Goal: Communication & Community: Answer question/provide support

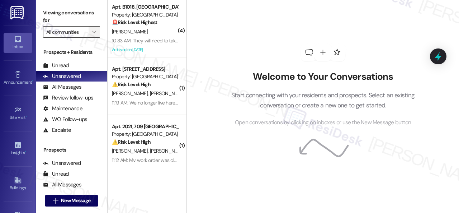
click at [98, 34] on button "" at bounding box center [94, 31] width 11 height 11
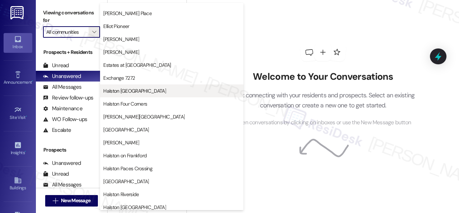
scroll to position [251, 0]
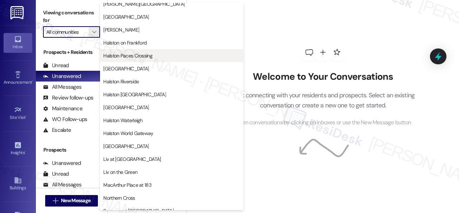
click at [135, 60] on button "Halston Paces Crossing" at bounding box center [171, 55] width 143 height 13
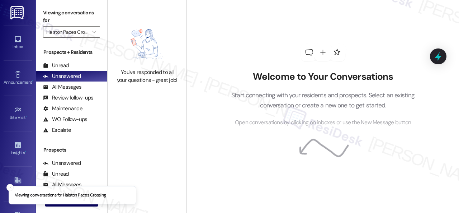
type input "Halston Paces Crossing"
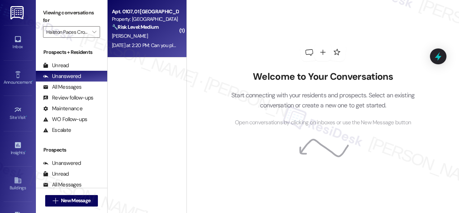
click at [161, 36] on div "O. Mata" at bounding box center [145, 36] width 68 height 9
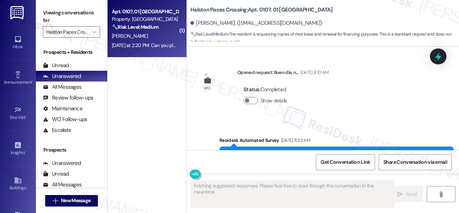
scroll to position [10399, 0]
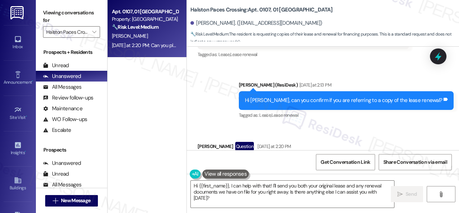
click at [418, 125] on div "Received via SMS Oscar Mata Question Yesterday at 2:20 PM Can you please send m…" at bounding box center [323, 156] width 272 height 62
click at [239, 173] on button at bounding box center [225, 173] width 47 height 9
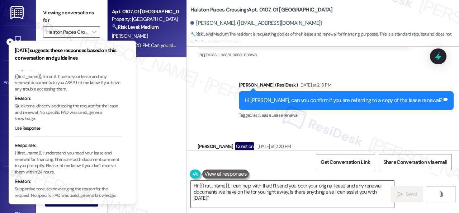
scroll to position [98, 0]
click at [10, 40] on icon "Close toast" at bounding box center [10, 42] width 4 height 4
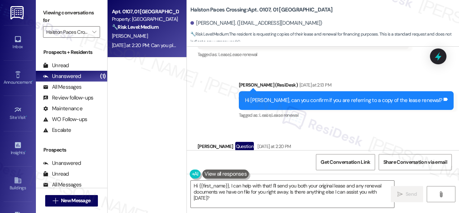
click at [363, 110] on div "Tagged as: Lease , Click to highlight conversations about Lease Lease renewal C…" at bounding box center [346, 115] width 215 height 10
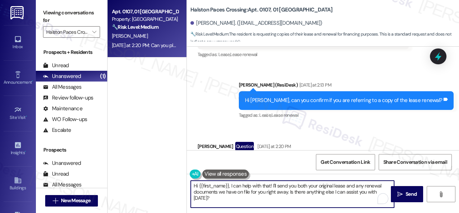
drag, startPoint x: 232, startPoint y: 185, endPoint x: 238, endPoint y: 195, distance: 11.1
click at [238, 195] on textarea "Hi {{first_name}}, I can help with that! I'll send you both your original lease…" at bounding box center [292, 193] width 203 height 27
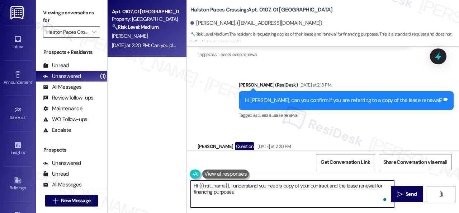
paste textarea "I will forward your inquiry to the site team and get back to you as soon as I r…"
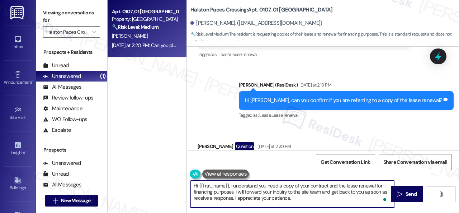
click at [276, 191] on textarea "Hi {{first_name}}, I understand you need a copy of your contract and the lease …" at bounding box center [292, 193] width 203 height 27
click at [277, 192] on textarea "Hi {{first_name}}, I understand you need a copy of your contract and the lease …" at bounding box center [292, 193] width 203 height 27
type textarea "Hi {{first_name}}, I understand you need a copy of your contract and the lease …"
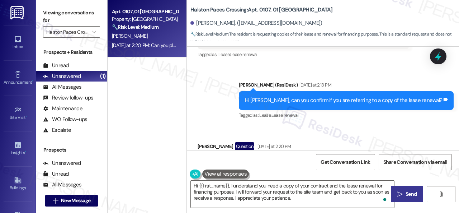
click at [405, 196] on span "Send" at bounding box center [410, 194] width 11 height 8
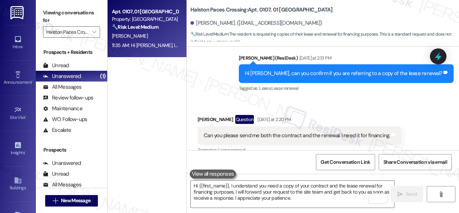
scroll to position [10464, 0]
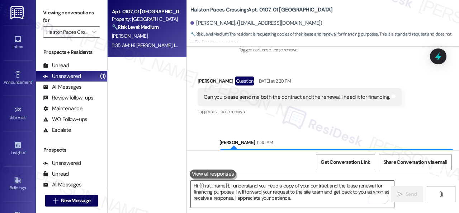
drag, startPoint x: 297, startPoint y: 119, endPoint x: 399, endPoint y: 118, distance: 101.8
click at [399, 154] on div "Hi Oscar, I understand you need a copy of your contract and the lease renewal f…" at bounding box center [333, 165] width 216 height 23
copy div "a copy of your contract and the lease renewal"
click at [329, 122] on div "Sent via SMS Sarah 11:35 AM Hi Oscar, I understand you need a copy of your cont…" at bounding box center [323, 154] width 272 height 65
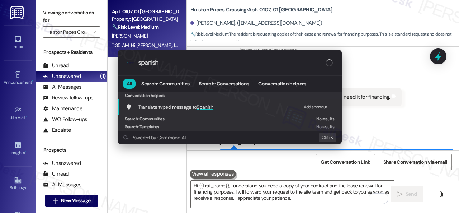
click at [311, 103] on div "Add shortcut" at bounding box center [316, 107] width 24 height 8
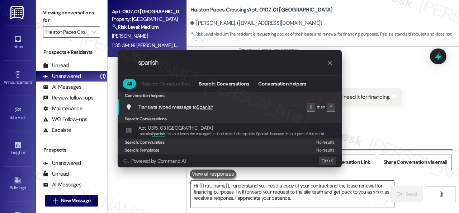
drag, startPoint x: 174, startPoint y: 59, endPoint x: 75, endPoint y: 58, distance: 99.3
click at [88, 60] on div ".cls-1{fill:#0a055f;}.cls-2{fill:#0cc4c4;} resideskLogoBlueOrange spanish All S…" at bounding box center [229, 106] width 459 height 213
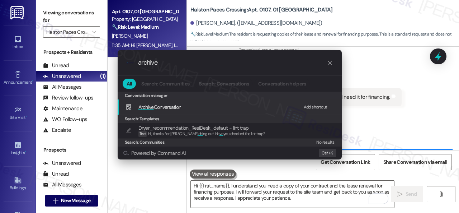
click at [314, 106] on div "Add shortcut" at bounding box center [316, 107] width 24 height 8
drag, startPoint x: 181, startPoint y: 63, endPoint x: 96, endPoint y: 54, distance: 84.8
click at [96, 54] on div ".cls-1{fill:#0a055f;}.cls-2{fill:#0cc4c4;} resideskLogoBlueOrange archive All S…" at bounding box center [229, 106] width 459 height 213
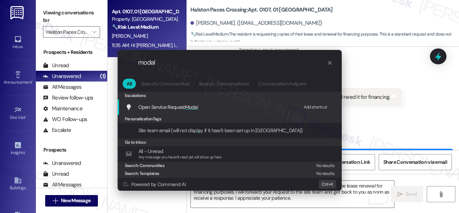
click at [313, 107] on div "Add shortcut" at bounding box center [316, 107] width 24 height 8
drag, startPoint x: 160, startPoint y: 59, endPoint x: 33, endPoint y: 52, distance: 127.1
click at [42, 53] on div ".cls-1{fill:#0a055f;}.cls-2{fill:#0cc4c4;} resideskLogoBlueOrange modal All Sea…" at bounding box center [229, 106] width 459 height 213
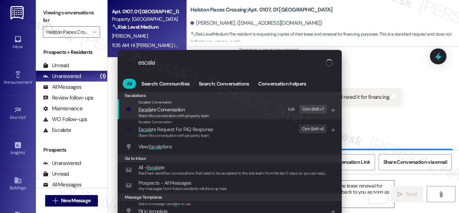
type input "escala"
click at [290, 109] on div "Edit" at bounding box center [291, 109] width 7 height 8
click at [170, 113] on div "Share this conversation with property team" at bounding box center [173, 116] width 71 height 6
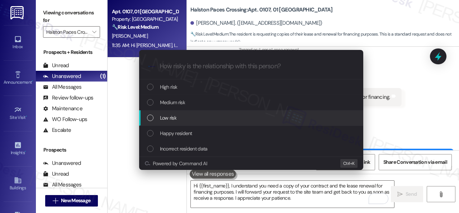
click at [168, 114] on span "Low risk" at bounding box center [168, 118] width 16 height 8
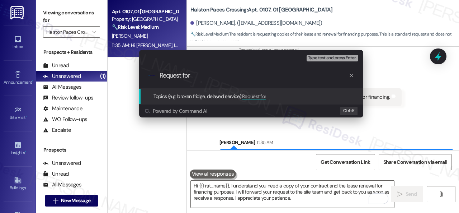
paste input "a copy of your contract and the lease renewal"
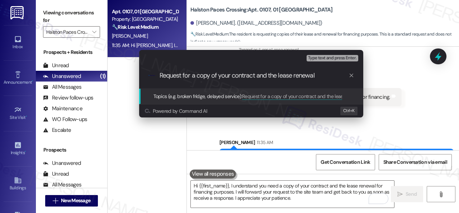
click at [226, 74] on input "Request for a copy of your contract and the lease renewal" at bounding box center [253, 76] width 189 height 8
click at [317, 74] on input "Request for a copy of the contract and the lease renewal" at bounding box center [253, 76] width 189 height 8
type input "Request for a copy of the contract and the lease renewal."
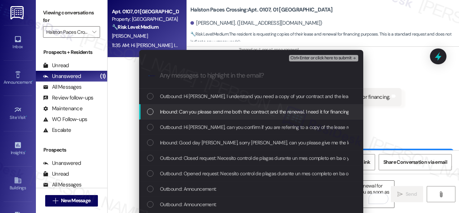
click at [252, 110] on span "Inbound: Can you please send me both the contract and the renewal. I need it fo…" at bounding box center [255, 112] width 190 height 8
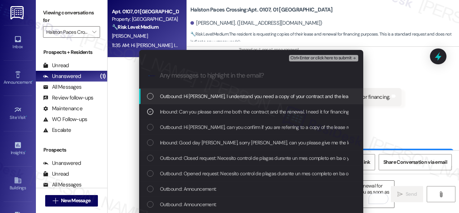
click at [307, 58] on span "Ctrl+Enter or click here to submit" at bounding box center [320, 58] width 61 height 5
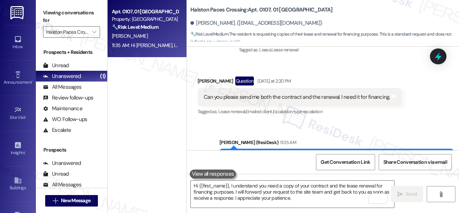
scroll to position [10398, 0]
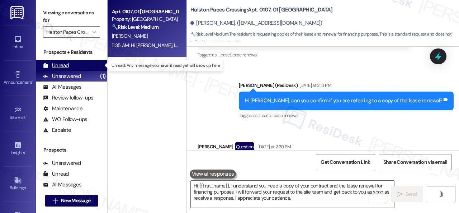
click at [62, 62] on div "Unread" at bounding box center [56, 66] width 26 height 8
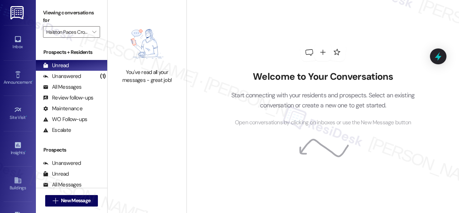
click at [94, 29] on icon "" at bounding box center [94, 32] width 4 height 6
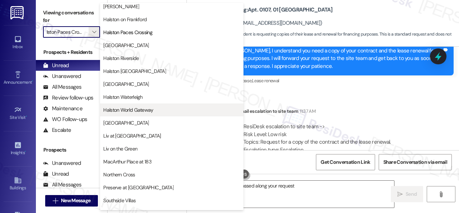
scroll to position [238, 0]
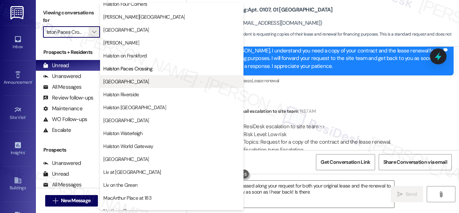
click at [131, 80] on span "Halston Park Central" at bounding box center [126, 81] width 46 height 7
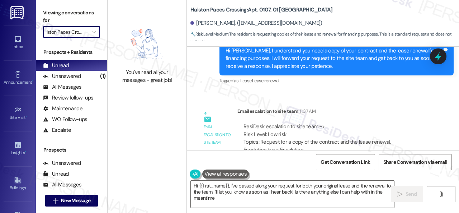
type input "Halston Park Central"
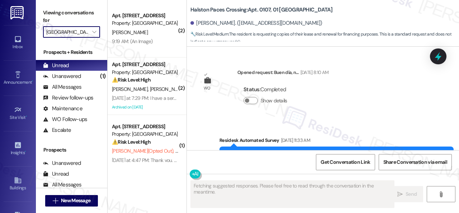
scroll to position [10398, 0]
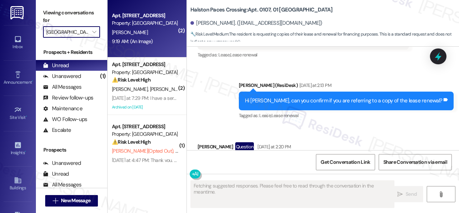
click at [149, 21] on div "Property: Halston Park Central" at bounding box center [145, 23] width 66 height 8
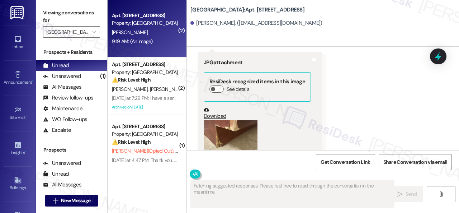
scroll to position [1472, 0]
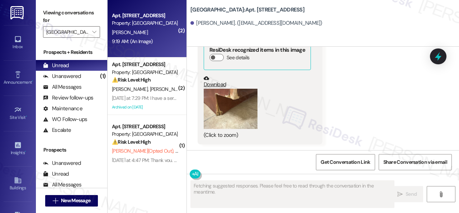
click at [251, 127] on button "Zoom image" at bounding box center [231, 109] width 54 height 40
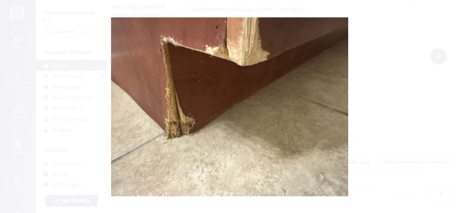
click at [266, 117] on button "Unzoom image" at bounding box center [229, 106] width 459 height 213
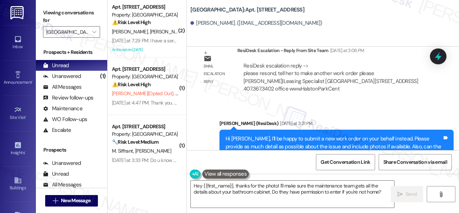
scroll to position [1257, 0]
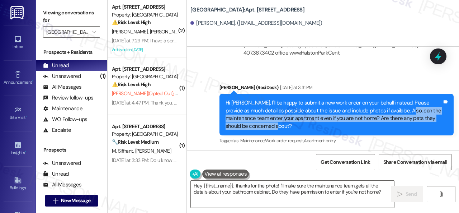
drag, startPoint x: 397, startPoint y: 117, endPoint x: 402, endPoint y: 132, distance: 15.2
click at [402, 130] on div "Hi Faudenel, I'll be happy to submit a new work order on your behalf instead. P…" at bounding box center [333, 114] width 216 height 31
copy div "an the maintenance team enter your apartment even if you are not home? Are ther…"
click at [257, 195] on textarea "Hey {{first_name}}, thanks for the photo! I'll make sure the maintenance team g…" at bounding box center [292, 193] width 203 height 27
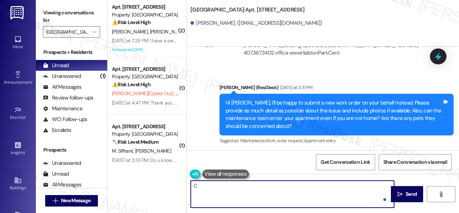
paste textarea "an the maintenance team enter your apartment even if you are not home? Are ther…"
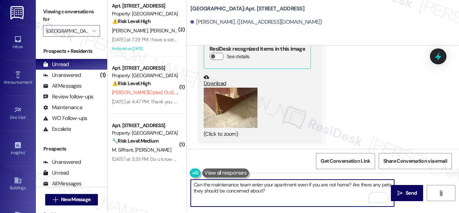
scroll to position [2, 0]
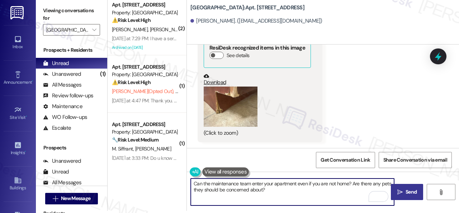
type textarea "Can the maintenance team enter your apartment even if you are not home? Are the…"
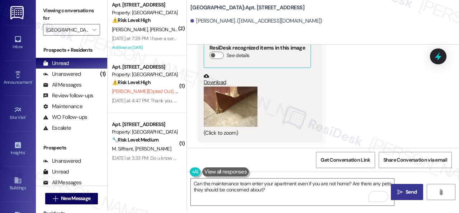
click at [405, 195] on span "Send" at bounding box center [410, 192] width 11 height 8
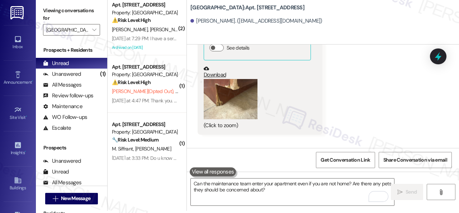
scroll to position [1472, 0]
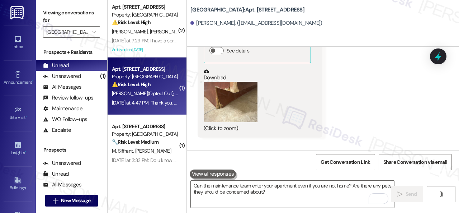
click at [141, 88] on div "⚠️ Risk Level: High The resident has repeatedly requested to be removed from th…" at bounding box center [145, 85] width 66 height 8
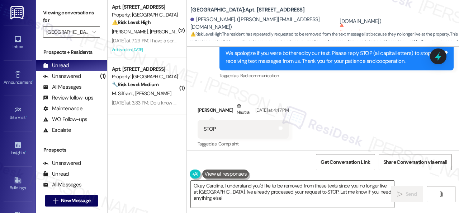
scroll to position [8403, 0]
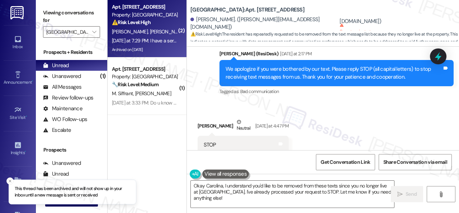
click at [156, 24] on div "⚠️ Risk Level: High The resident states they have a service animal in response …" at bounding box center [145, 23] width 66 height 8
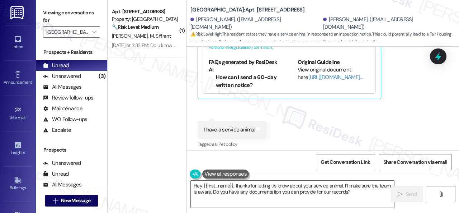
scroll to position [29767, 0]
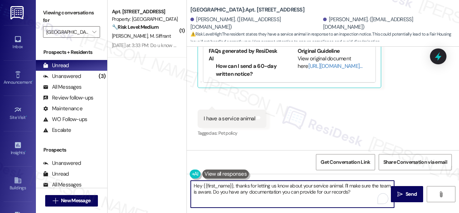
drag, startPoint x: 237, startPoint y: 185, endPoint x: 178, endPoint y: 185, distance: 58.4
click at [178, 185] on div "( 1 ) Apt. 114, 005 Halston Park Central Property: Halston Park Central 🔧 Risk …" at bounding box center [283, 106] width 351 height 213
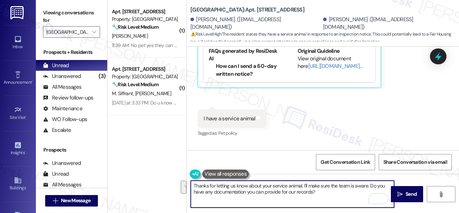
drag, startPoint x: 304, startPoint y: 185, endPoint x: 316, endPoint y: 190, distance: 13.5
click at [316, 190] on textarea "Thanks for letting us know about your service animal. I'll make sure the team i…" at bounding box center [292, 193] width 203 height 27
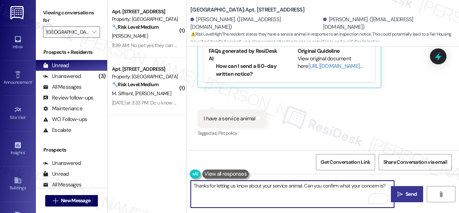
type textarea "Thanks for letting us know about your service animal. Can you confirm what your…"
click at [406, 196] on span "Send" at bounding box center [410, 194] width 11 height 8
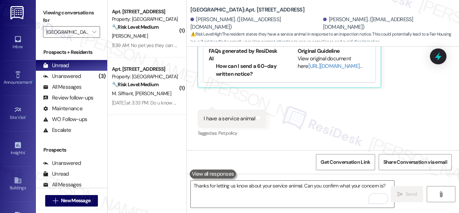
click at [157, 37] on div "F. Charles" at bounding box center [145, 36] width 68 height 9
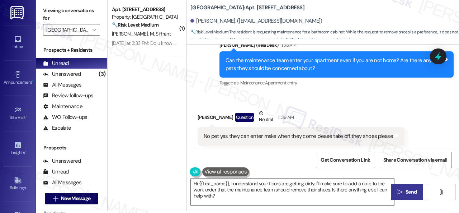
scroll to position [1659, 0]
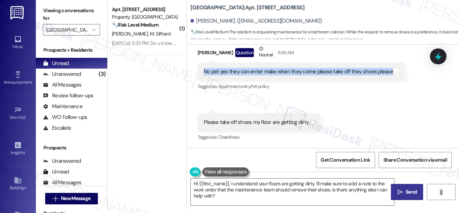
drag, startPoint x: 204, startPoint y: 70, endPoint x: 389, endPoint y: 78, distance: 185.4
click at [389, 78] on div "No pet yes they can enter make when they come please take off they shoes please…" at bounding box center [300, 71] width 207 height 18
copy div "No pet yes they can enter make when they come please take off they shoes please"
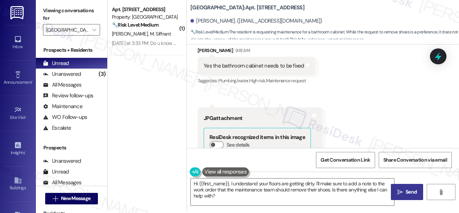
scroll to position [1372, 0]
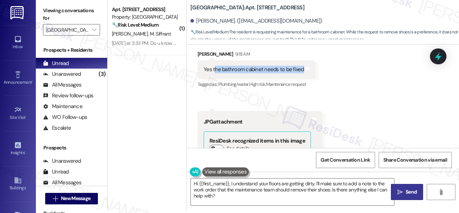
drag, startPoint x: 214, startPoint y: 78, endPoint x: 300, endPoint y: 79, distance: 86.0
click at [300, 73] on div "Yes the bathroom cabinet needs to be fixed" at bounding box center [254, 70] width 100 height 8
copy div "he bathroom cabinet needs to be fixed"
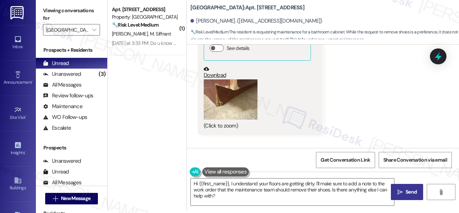
scroll to position [1479, 0]
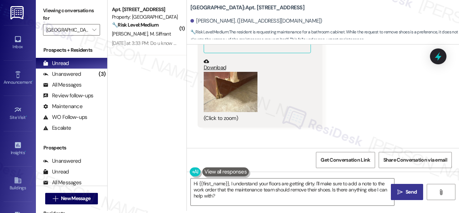
click at [224, 97] on button "Zoom image" at bounding box center [231, 92] width 54 height 40
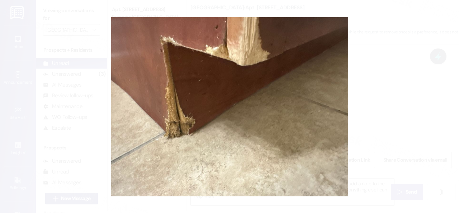
click at [288, 103] on button "Unzoom image" at bounding box center [229, 106] width 459 height 213
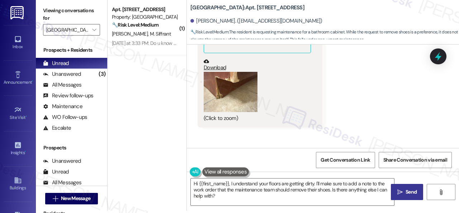
click at [356, 98] on div "Received via SMS Faudenel Charles 9:18 AM Yes the bathroom cabinet needs to be …" at bounding box center [323, 30] width 272 height 206
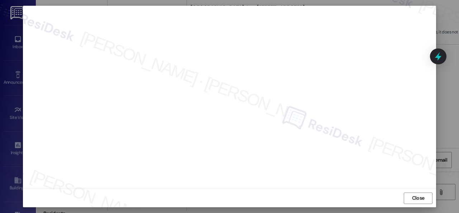
scroll to position [4, 0]
click at [412, 205] on span "Close" at bounding box center [418, 203] width 13 height 8
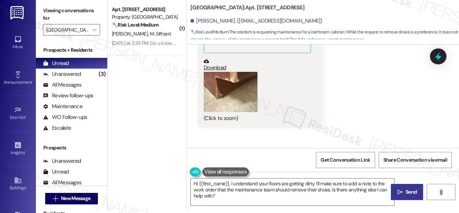
click at [352, 113] on div "Received via SMS Faudenel Charles 9:18 AM Yes the bathroom cabinet needs to be …" at bounding box center [323, 30] width 272 height 206
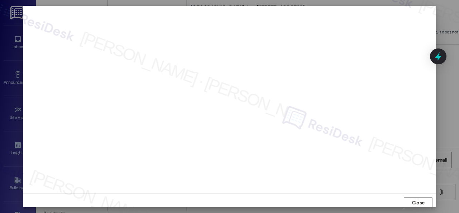
scroll to position [0, 0]
click at [426, 202] on button "Close" at bounding box center [418, 206] width 29 height 11
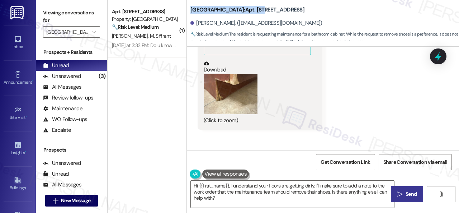
drag, startPoint x: 189, startPoint y: 9, endPoint x: 259, endPoint y: 4, distance: 69.7
click at [259, 4] on div "Halston Park Central: Apt. 213, 005 Halston Park Central Faudenel Charles. (lov…" at bounding box center [323, 21] width 272 height 39
copy b "Halston Park Central: Apt. 213"
click at [351, 167] on span "Get Conversation Link" at bounding box center [345, 161] width 52 height 15
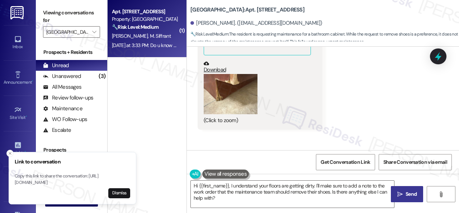
click at [174, 32] on div "J. Walden M. Siffrant" at bounding box center [145, 36] width 68 height 9
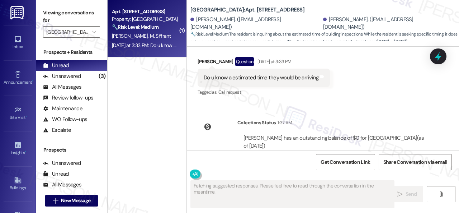
scroll to position [7580, 0]
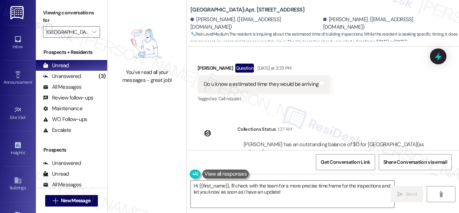
click at [391, 94] on div "Received via SMS Judaravena Walden Question Yesterday at 3:33 PM Do u know a es…" at bounding box center [323, 78] width 272 height 62
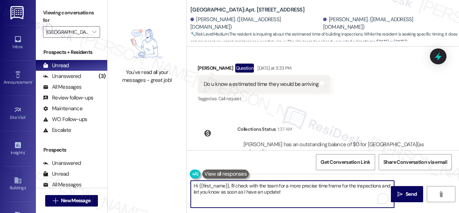
drag, startPoint x: 301, startPoint y: 192, endPoint x: 125, endPoint y: 152, distance: 180.7
click at [125, 152] on div "You've read all your messages - great job! Halston Park Central: Apt. 114, 005 …" at bounding box center [283, 106] width 351 height 213
click at [309, 187] on textarea "No, I don't, but it will be until tomorrow (Thursday) according to the site tea…" at bounding box center [292, 193] width 203 height 27
click at [305, 195] on textarea "No, I don't, but it will be until tomorrow (Thursday), according to the site te…" at bounding box center [292, 193] width 203 height 27
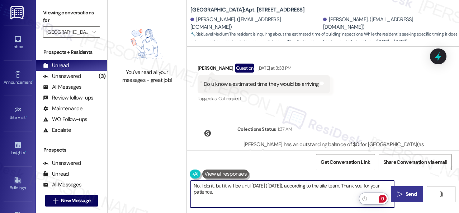
type textarea "No, I don't, but it will be until tomorrow (Thursday), according to the site te…"
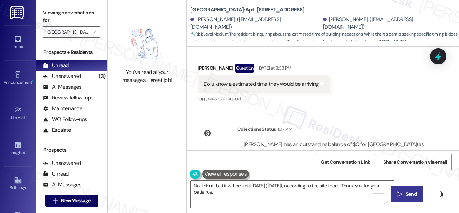
click at [396, 192] on span " Send" at bounding box center [407, 194] width 23 height 8
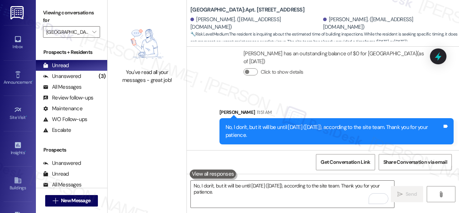
scroll to position [2, 0]
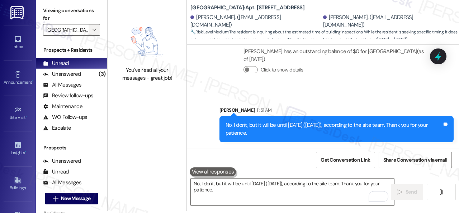
click at [93, 24] on span "" at bounding box center [94, 29] width 7 height 11
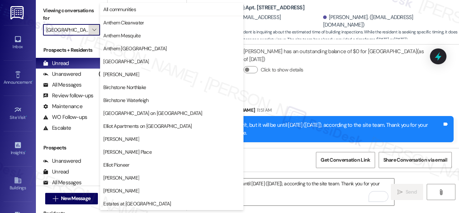
scroll to position [245, 0]
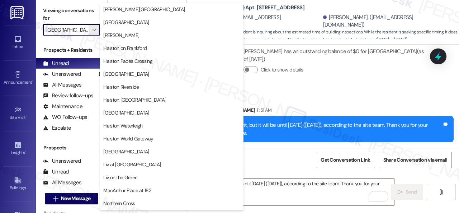
click at [260, 97] on div "Sent via SMS Sarah 11:51 AM No, I don't, but it will be until tomorrow (Thursda…" at bounding box center [323, 119] width 272 height 58
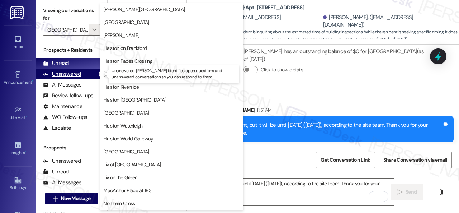
click at [75, 76] on div "Unanswered" at bounding box center [62, 74] width 38 height 8
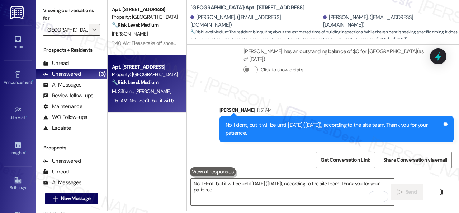
click at [97, 25] on span "" at bounding box center [94, 29] width 7 height 11
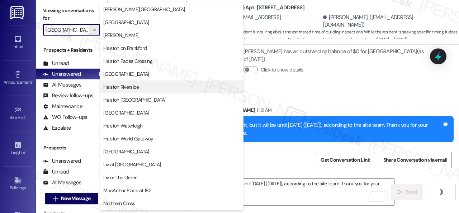
click at [128, 84] on span "Halston Riverside" at bounding box center [120, 86] width 35 height 7
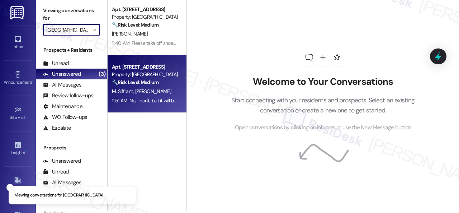
type input "Halston Riverside"
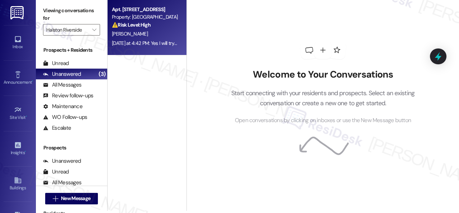
click at [171, 33] on div "T. Morris" at bounding box center [145, 33] width 68 height 9
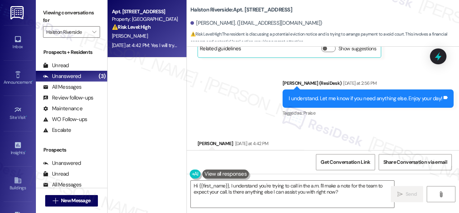
scroll to position [8668, 0]
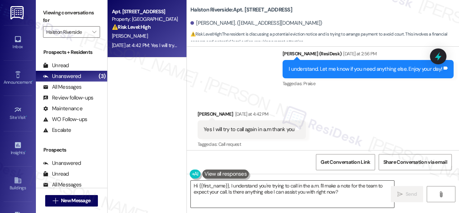
click at [279, 189] on textarea "Hi {{first_name}}, I understand you're trying to call in the a.m. I'll make a n…" at bounding box center [292, 193] width 203 height 27
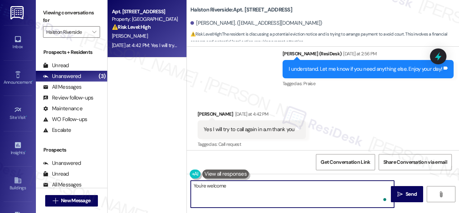
type textarea "You're welcome."
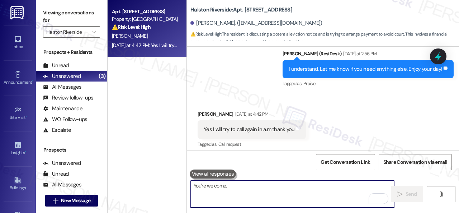
scroll to position [8661, 0]
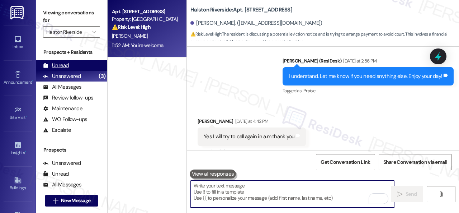
click at [58, 65] on div "Unread" at bounding box center [56, 66] width 26 height 8
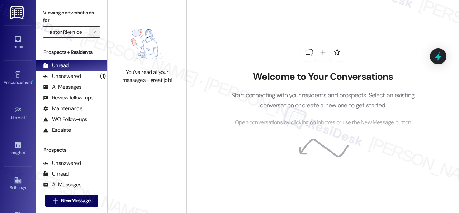
click at [95, 31] on icon "" at bounding box center [94, 32] width 4 height 6
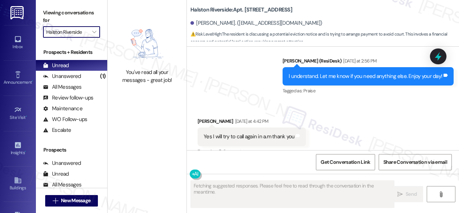
scroll to position [2, 0]
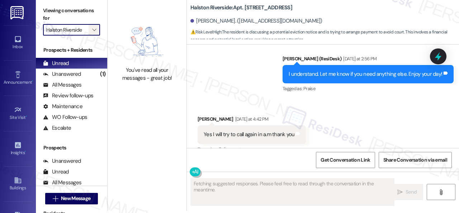
click at [93, 29] on icon "" at bounding box center [94, 30] width 4 height 6
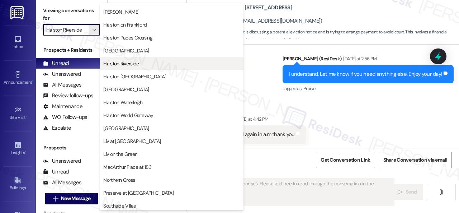
scroll to position [310, 0]
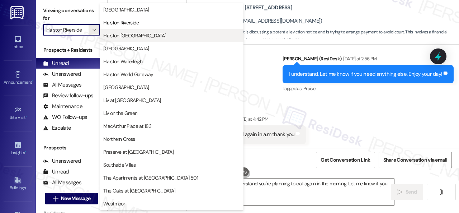
click at [132, 33] on span "Halston Shiloh Valley" at bounding box center [134, 35] width 63 height 7
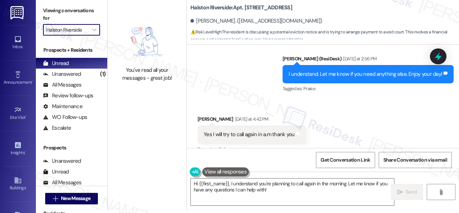
type input "Halston Shiloh Valley"
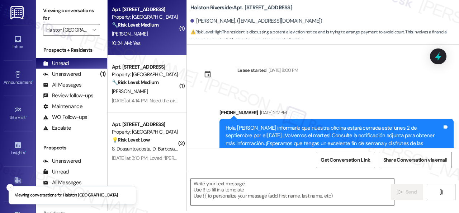
click at [148, 33] on div "R. Covan" at bounding box center [145, 33] width 68 height 9
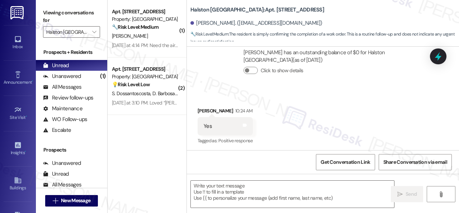
scroll to position [1702, 0]
click at [222, 77] on div "Collections Status Yesterday at 1:55 AM Ryan Covan has an outstanding balance o…" at bounding box center [314, 58] width 245 height 63
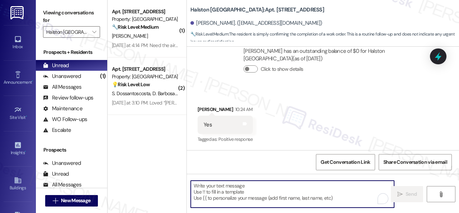
paste textarea "We’re happy to know everything’s all set! If your stay at {{property}} met your…"
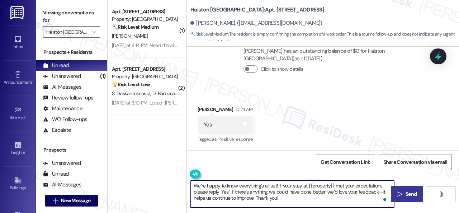
type textarea "We’re happy to know everything’s all set! If your stay at {{property}} met your…"
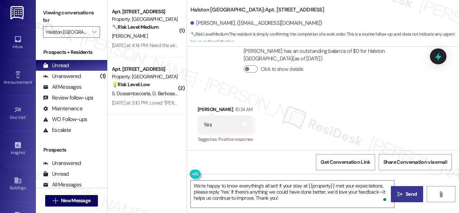
click at [405, 192] on span "Send" at bounding box center [410, 194] width 11 height 8
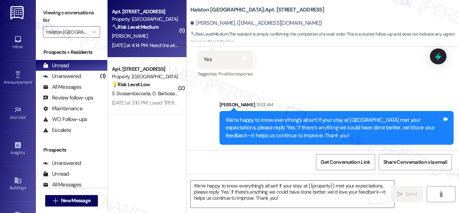
click at [158, 37] on div "T. Vos" at bounding box center [145, 36] width 68 height 9
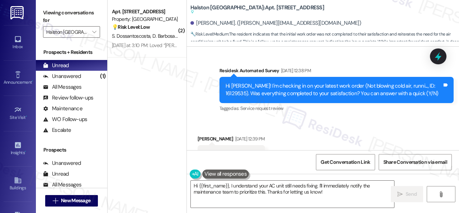
scroll to position [4791, 0]
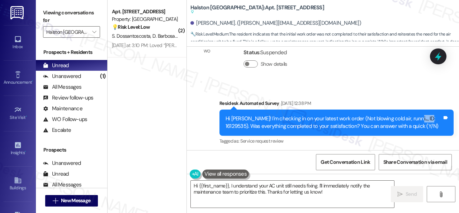
drag, startPoint x: 400, startPoint y: 111, endPoint x: 420, endPoint y: 110, distance: 20.1
click at [420, 115] on div "Hi Tim! I'm checking in on your latest work order (Not blowing cold air, runni.…" at bounding box center [333, 122] width 216 height 15
copy div "16129535"
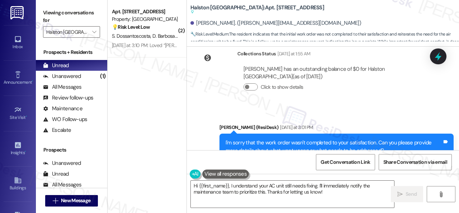
scroll to position [5042, 0]
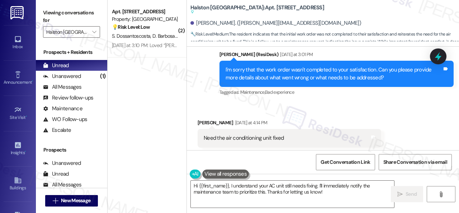
click at [361, 119] on div "Tim Vos Yesterday at 4:14 PM" at bounding box center [288, 124] width 183 height 10
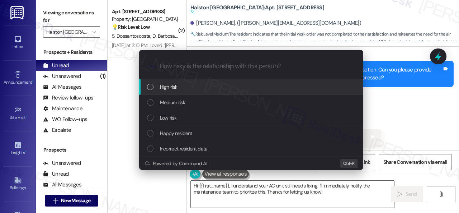
click at [161, 86] on span "High risk" at bounding box center [169, 87] width 18 height 8
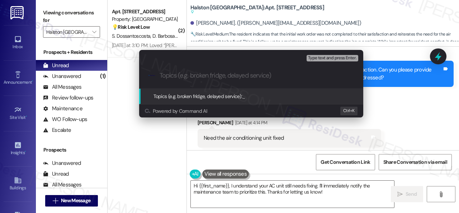
paste input "Follow-up on the closed work order 16129535"
type input "Follow-up on the closed work order 16129535"
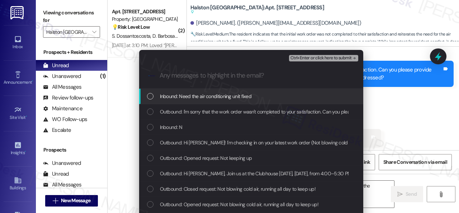
click at [224, 92] on span "Inbound: Need the air conditioning unit fixed" at bounding box center [206, 96] width 92 height 8
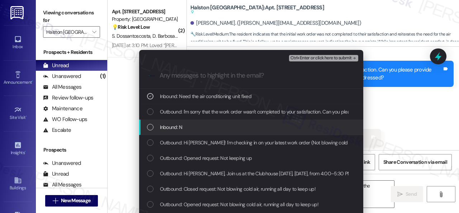
click at [175, 129] on span "Inbound: N" at bounding box center [171, 127] width 23 height 8
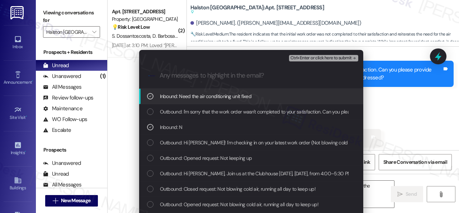
click at [308, 56] on span "Ctrl+Enter or click here to submit" at bounding box center [320, 58] width 61 height 5
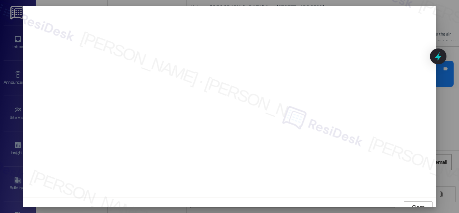
scroll to position [5, 0]
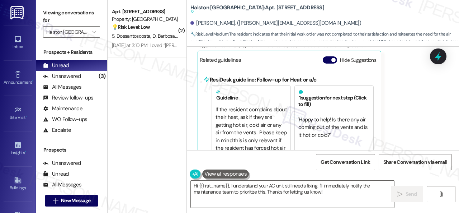
scroll to position [5113, 0]
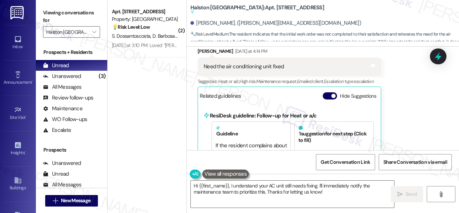
click at [406, 98] on div "Received via SMS Tim Vos Yesterday at 4:14 PM Need the air conditioning unit fi…" at bounding box center [323, 113] width 272 height 164
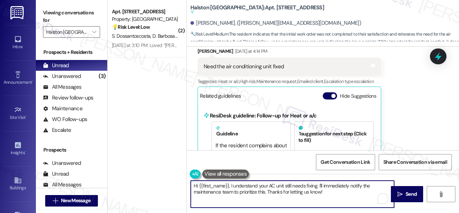
drag, startPoint x: 333, startPoint y: 192, endPoint x: 76, endPoint y: 152, distance: 259.8
click at [132, 151] on div "( 2 ) Apt. 1415, 1 Halston Shiloh Valley Property: Halston Shiloh Valley 💡 Risk…" at bounding box center [283, 106] width 351 height 213
paste textarea "I'm sorry to hear the issue hasn't been resolved yet. We apologize for the dela…"
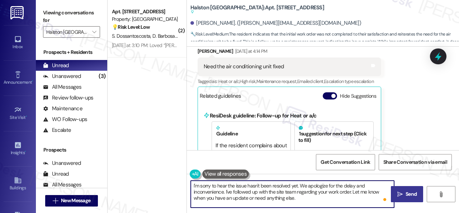
type textarea "I'm sorry to hear the issue hasn't been resolved yet. We apologize for the dela…"
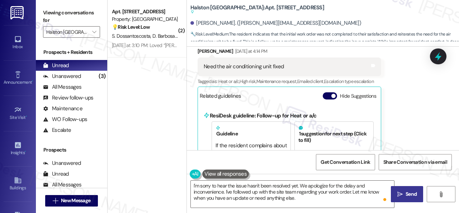
click at [412, 195] on span "Send" at bounding box center [410, 194] width 11 height 8
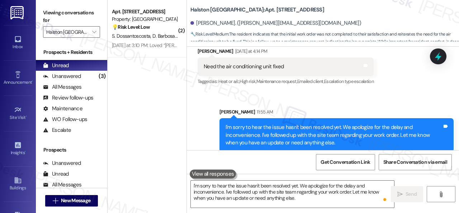
scroll to position [5111, 0]
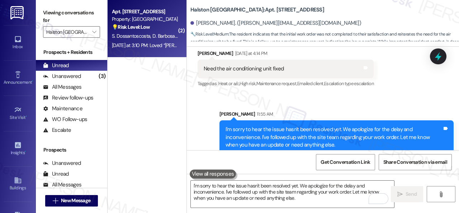
click at [160, 27] on div "💡 Risk Level: Low The resident is inquiring about renting a parking space. Whil…" at bounding box center [145, 27] width 66 height 8
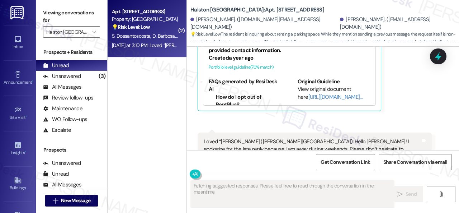
scroll to position [1864, 0]
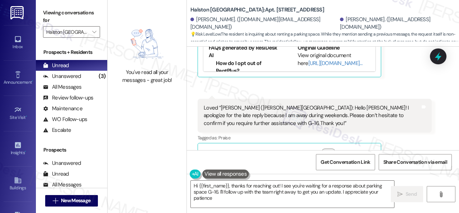
type textarea "Hi {{first_name}}, thanks for reaching out! I see you're waiting for a response…"
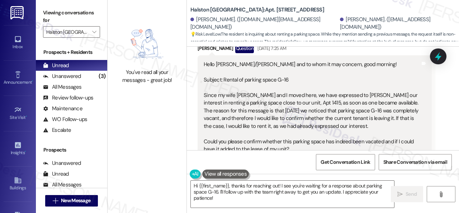
scroll to position [1362, 0]
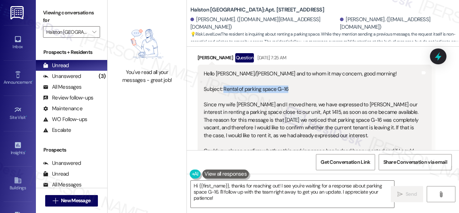
drag, startPoint x: 223, startPoint y: 71, endPoint x: 295, endPoint y: 74, distance: 71.7
click at [295, 74] on div "Hello Gabriel/Sarah and to whom it may concern, good morning! Subject: Rental o…" at bounding box center [312, 146] width 216 height 153
copy div "Rental of parking space G-16"
click at [302, 75] on div "Hello Gabriel/Sarah and to whom it may concern, good morning! Subject: Rental o…" at bounding box center [312, 146] width 216 height 153
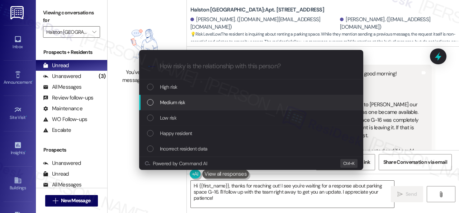
click at [165, 102] on span "Medium risk" at bounding box center [172, 102] width 25 height 8
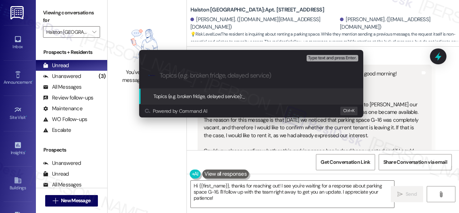
paste input "Rental of parking space G-16"
type input "Rental of parking space G-16"
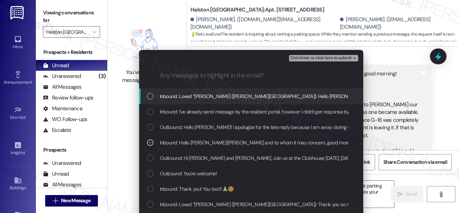
click at [317, 58] on span "Ctrl+Enter or click here to submit" at bounding box center [320, 58] width 61 height 5
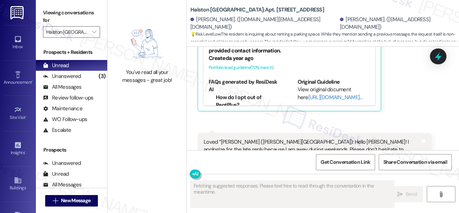
scroll to position [1864, 0]
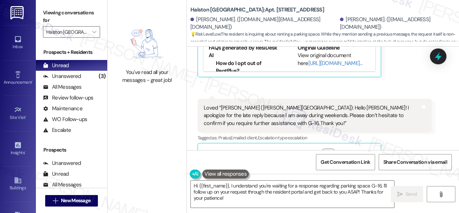
click at [405, 131] on div "Silvio Dossantoscosta Question Yesterday at 3:10 PM Loved “Sarah (Halston Shilo…" at bounding box center [314, 130] width 234 height 63
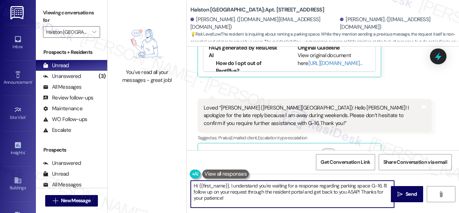
drag, startPoint x: 231, startPoint y: 197, endPoint x: 159, endPoint y: 168, distance: 77.2
click at [159, 168] on div "You've read all your messages - great job! Halston Shiloh Valley: Apt. 1415, 1 …" at bounding box center [283, 106] width 351 height 213
paste textarea "I will forward your inquiry to the site team and get back to you as soon as I r…"
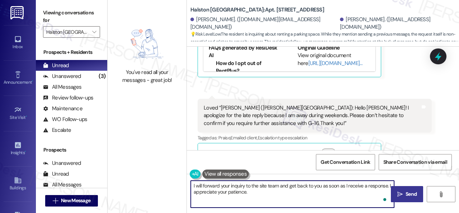
type textarea "I will forward your inquiry to the site team and get back to you as soon as I r…"
click at [407, 194] on span "Send" at bounding box center [410, 194] width 11 height 8
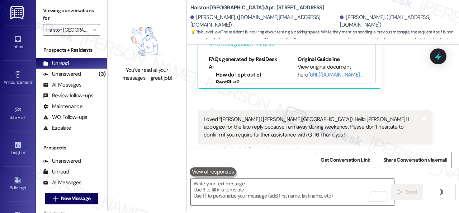
scroll to position [1922, 0]
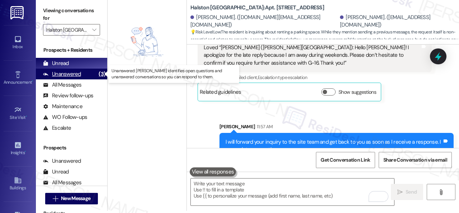
click at [82, 73] on div "Unanswered (3)" at bounding box center [71, 73] width 71 height 11
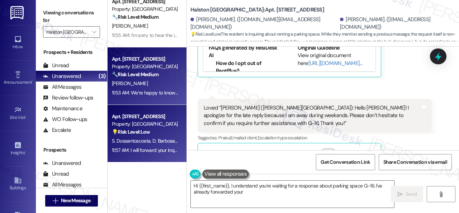
scroll to position [0, 0]
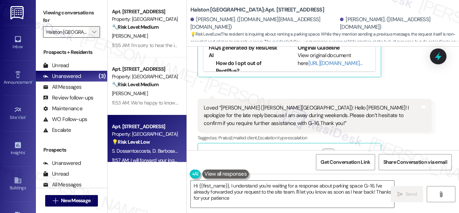
type textarea "Hi {{first_name}}, I understand you're waiting for a response about parking spa…"
click at [97, 33] on span "" at bounding box center [94, 31] width 7 height 11
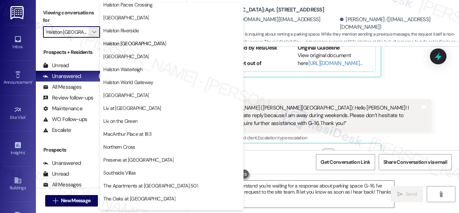
scroll to position [310, 0]
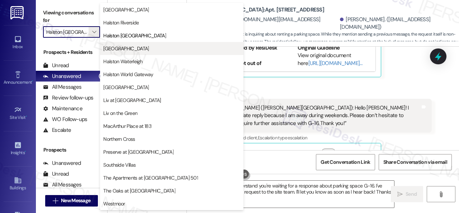
click at [134, 48] on span "Halston South Point" at bounding box center [126, 48] width 46 height 7
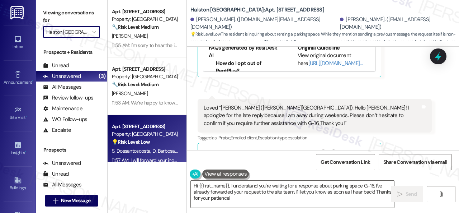
type input "Halston South Point"
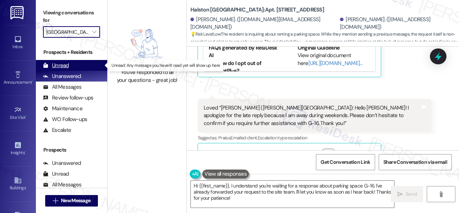
click at [65, 63] on div "Unread" at bounding box center [56, 66] width 26 height 8
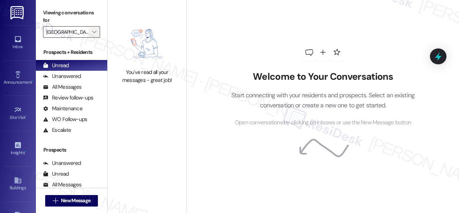
click at [94, 34] on icon "" at bounding box center [94, 32] width 4 height 6
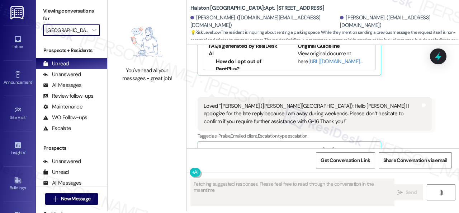
scroll to position [2, 0]
click at [95, 33] on span "" at bounding box center [94, 29] width 7 height 11
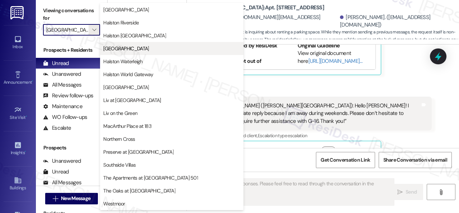
scroll to position [310, 0]
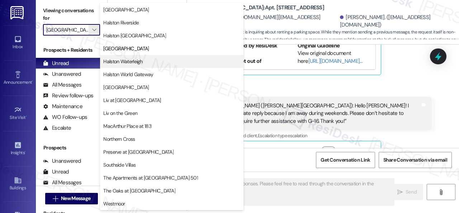
click at [130, 61] on span "Halston Waterleigh" at bounding box center [122, 61] width 39 height 7
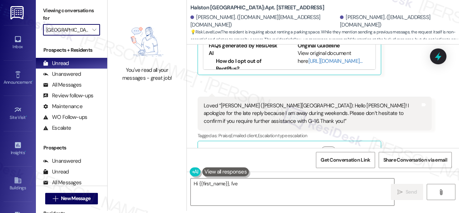
type textarea "Hi {{first_name}}, I've followed"
type input "Halston Waterleigh"
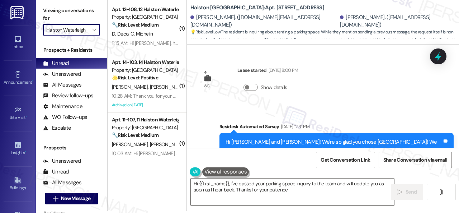
type textarea "Hi {{first_name}}, I've passed your parking space inquiry to the team and will …"
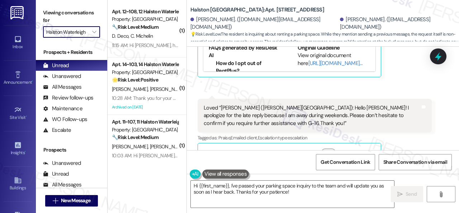
scroll to position [1756, 0]
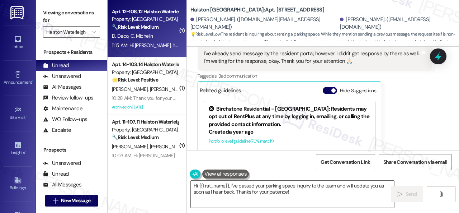
click at [158, 29] on strong "🔧 Risk Level: Medium" at bounding box center [135, 27] width 47 height 6
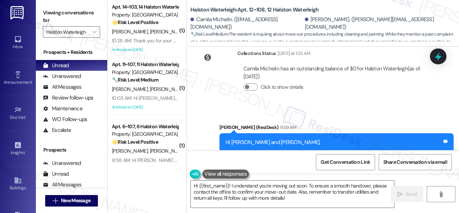
scroll to position [17985, 0]
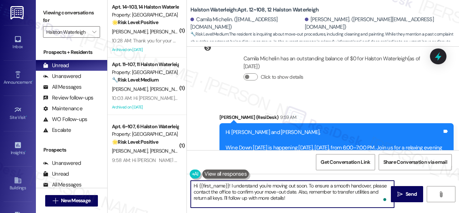
drag, startPoint x: 200, startPoint y: 186, endPoint x: 228, endPoint y: 184, distance: 28.8
click at [228, 184] on textarea "Hi {{first_name}}! I understand you're moving out soon. To ensure a smooth hand…" at bounding box center [292, 193] width 203 height 27
drag, startPoint x: 291, startPoint y: 185, endPoint x: 304, endPoint y: 198, distance: 19.0
click at [304, 198] on textarea "Hi Camila! I understand you're moving out soon. To ensure a smooth handover, pl…" at bounding box center [292, 193] width 203 height 27
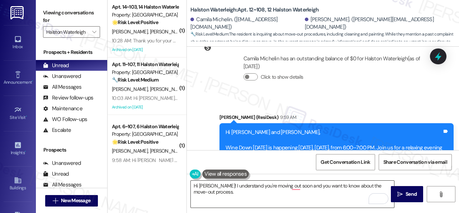
click at [348, 195] on textarea "Hi Camila! I understand you're moving out soon and you want to know about the m…" at bounding box center [292, 193] width 203 height 27
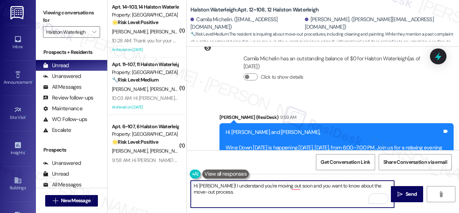
paste textarea "I will forward your inquiry to the site team and get back to you as soon as I r…"
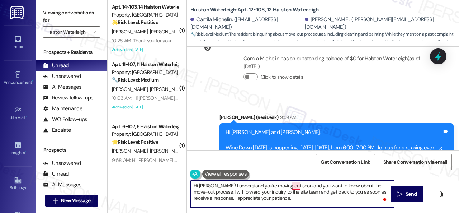
click at [297, 184] on textarea "Hi Camila! I understand you're moving out soon and you want to know about the m…" at bounding box center [292, 193] width 203 height 27
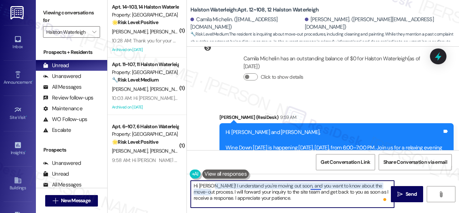
click at [315, 186] on textarea "Hi Camila! I understand you're moving out soon, and you want to know about the …" at bounding box center [292, 193] width 203 height 27
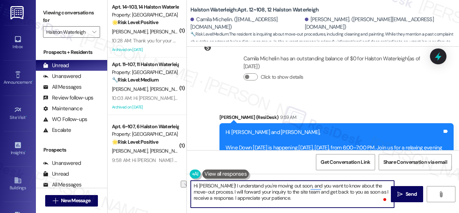
paste textarea "that you're moving out soon, and you'd like"
click at [286, 197] on textarea "Hi Camila! I understand that you're moving out soon, and you'd like to know abo…" at bounding box center [292, 193] width 203 height 27
type textarea "Hi Camila! I understand that you're moving out soon, and you'd like to know abo…"
click at [410, 191] on span "Send" at bounding box center [410, 194] width 11 height 8
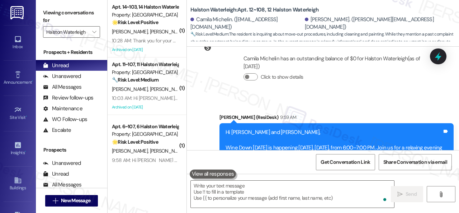
scroll to position [18056, 0]
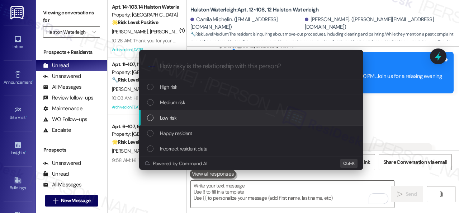
drag, startPoint x: 168, startPoint y: 118, endPoint x: 143, endPoint y: 104, distance: 28.3
click at [170, 116] on span "Low risk" at bounding box center [168, 118] width 16 height 8
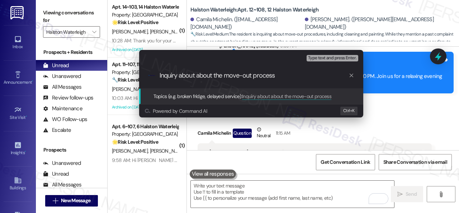
type input "Inquiry about about the move-out process."
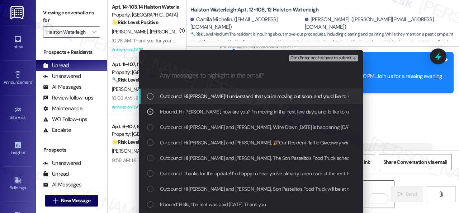
click at [302, 58] on span "Ctrl+Enter or click here to submit" at bounding box center [320, 58] width 61 height 5
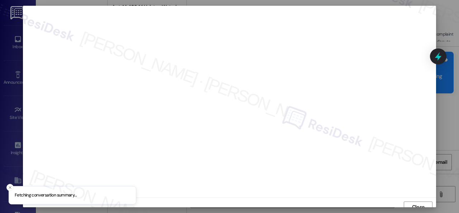
scroll to position [5, 0]
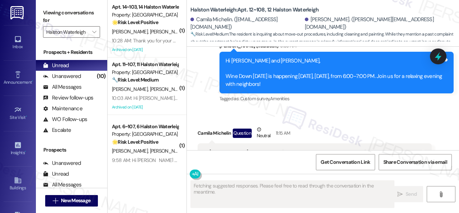
type textarea "Fetching suggested responses. Please feel free to read through the conversation…"
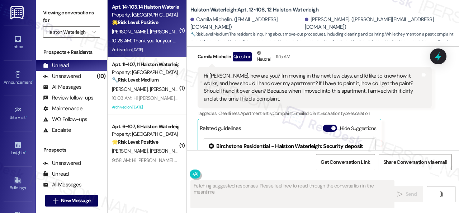
click at [161, 33] on div "C. Passos L. Passos" at bounding box center [145, 31] width 68 height 9
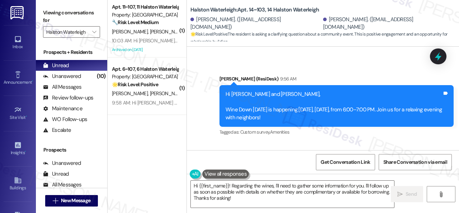
scroll to position [1302, 0]
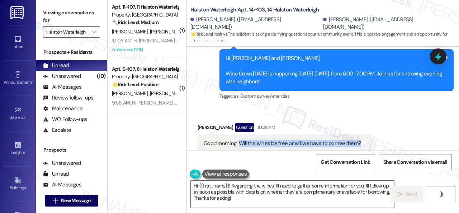
drag, startPoint x: 239, startPoint y: 128, endPoint x: 357, endPoint y: 127, distance: 117.9
click at [357, 139] on div "Good morning! Will the wines be free or will we have to borrow them?" at bounding box center [282, 143] width 157 height 8
copy div "Will the wines be free or will we have to borrow them?"
click at [163, 190] on div "( 1 ) Apt. 11~107, 11 Halston Waterleigh Property: Halston Waterleigh 🔧 Risk Le…" at bounding box center [283, 106] width 351 height 213
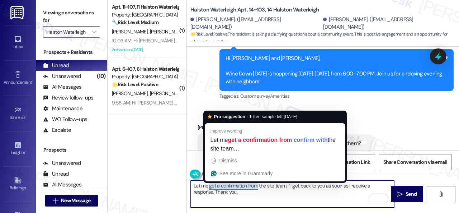
click at [229, 183] on textarea "Let me get a confirmation from the site team. I'll get back to you as soon as I…" at bounding box center [292, 193] width 203 height 27
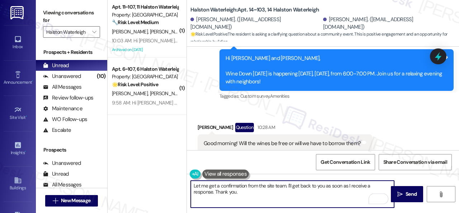
click at [248, 188] on textarea "Let me get a confirmation from the site team. I'll get back to you as soon as I…" at bounding box center [292, 193] width 203 height 27
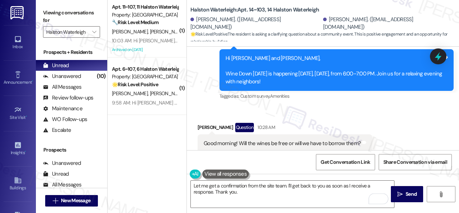
click at [317, 153] on div "Tagged as: Amenities Click to highlight conversations about Amenities" at bounding box center [284, 158] width 175 height 10
click at [220, 190] on textarea "Let me get a confirmation from the site team. I'll get back to you as soon as I…" at bounding box center [292, 193] width 203 height 27
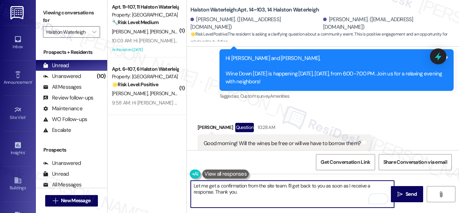
click at [226, 185] on textarea "Let me get a confirmation from the site team. I'll get back to you as soon as I…" at bounding box center [292, 193] width 203 height 27
click at [245, 194] on textarea "Let me confirm with the site team. I'll get back to you as soon as I receive a …" at bounding box center [292, 193] width 203 height 27
type textarea "Let me confirm with the site team. I'll get back to you as soon as I receive a …"
click at [405, 190] on span "Send" at bounding box center [410, 194] width 11 height 8
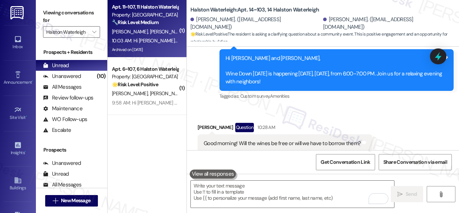
click at [168, 28] on div "K. Lewis E. Reffue" at bounding box center [145, 31] width 68 height 9
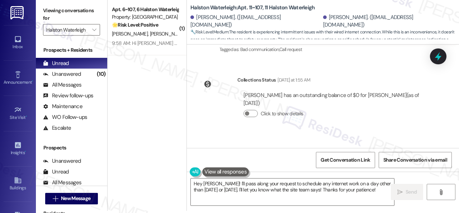
scroll to position [17698, 0]
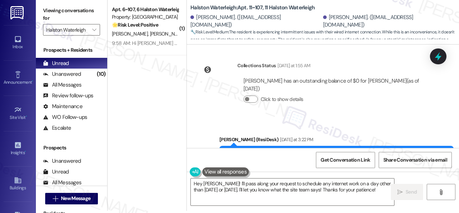
drag, startPoint x: 371, startPoint y: 189, endPoint x: 138, endPoint y: 120, distance: 242.2
click at [184, 143] on div "( 1 ) Apt. 6~107, 6 Halston Waterleigh Property: Halston Waterleigh 🌟 Risk Leve…" at bounding box center [283, 104] width 351 height 213
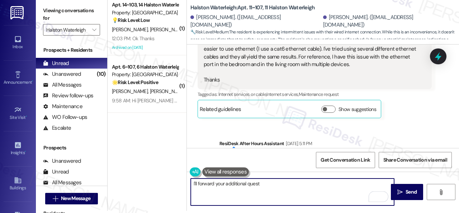
scroll to position [17303, 0]
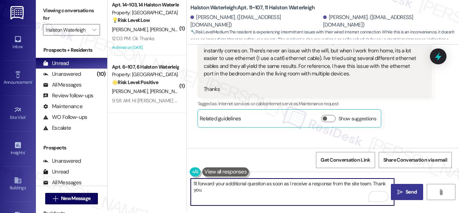
type textarea "I'll forward your additional question as soon as I receive a response from the …"
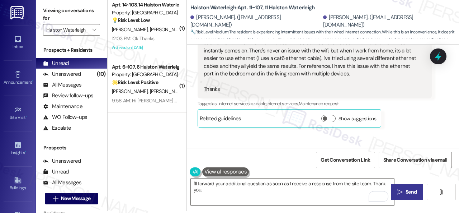
click at [397, 192] on icon "" at bounding box center [399, 192] width 5 height 6
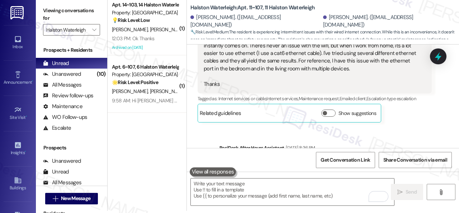
scroll to position [17611, 0]
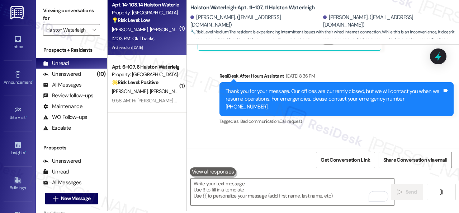
click at [141, 33] on div "C. Passos L. Passos" at bounding box center [145, 29] width 68 height 9
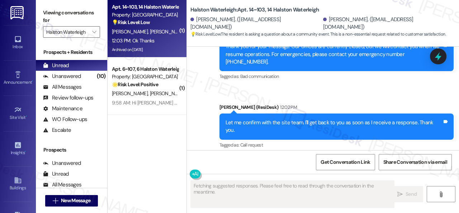
scroll to position [1502, 0]
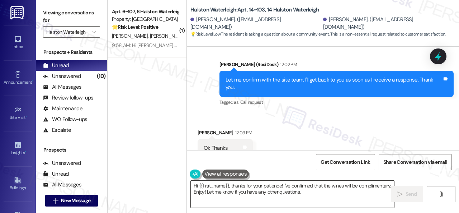
click at [248, 193] on textarea "Hi {{first_name}}, thanks for your patience! I've confirmed that the wines will…" at bounding box center [292, 193] width 203 height 27
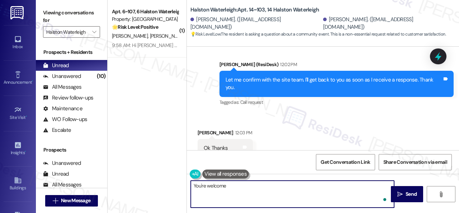
type textarea "You're welcome."
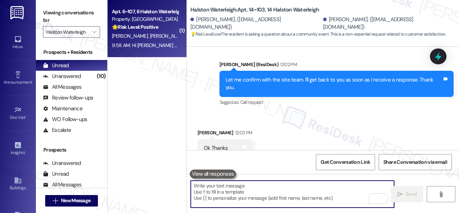
click at [163, 31] on div "Apt. 6~107, 6 Halston Waterleigh Property: Halston Waterleigh 🌟 Risk Level: Pos…" at bounding box center [145, 19] width 68 height 24
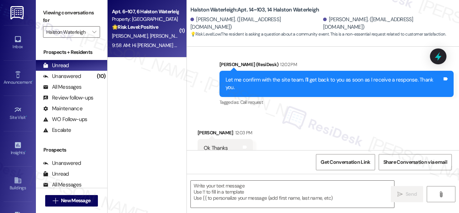
type textarea "Fetching suggested responses. Please feel free to read through the conversation…"
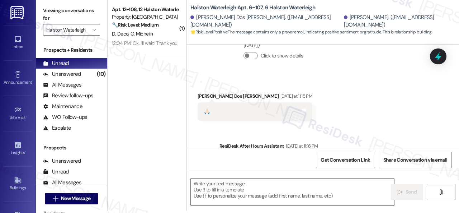
scroll to position [3457, 0]
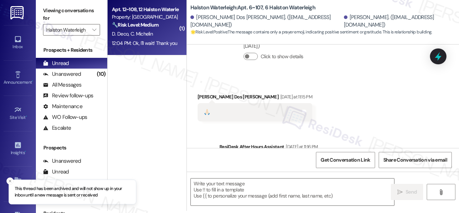
click at [154, 42] on div "12:04 PM: Ok, I'll wait! Thank you 12:04 PM: Ok, I'll wait! Thank you" at bounding box center [144, 43] width 65 height 6
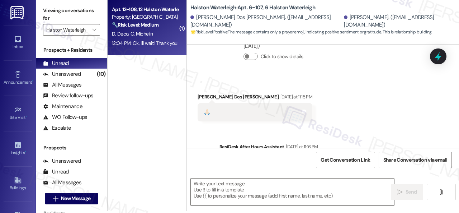
type textarea "Fetching suggested responses. Please feel free to read through the conversation…"
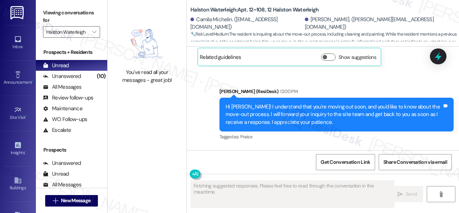
scroll to position [18204, 0]
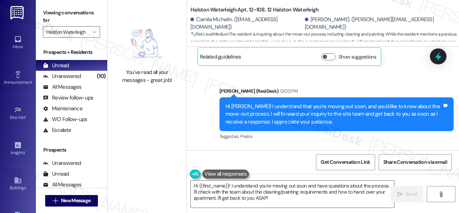
drag, startPoint x: 282, startPoint y: 197, endPoint x: 45, endPoint y: 142, distance: 243.6
click at [139, 198] on div "You've read all your messages - great job! Halston Waterleigh: Apt. 12~108, 12 …" at bounding box center [283, 106] width 351 height 213
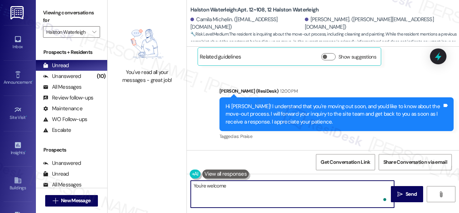
type textarea "You're welcome."
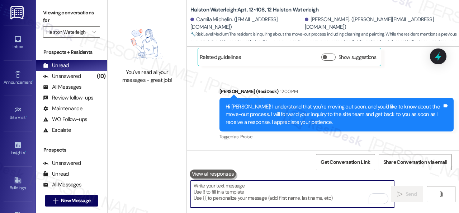
scroll to position [18254, 0]
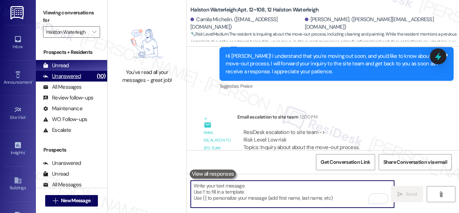
click at [78, 76] on div "Unanswered" at bounding box center [62, 76] width 38 height 8
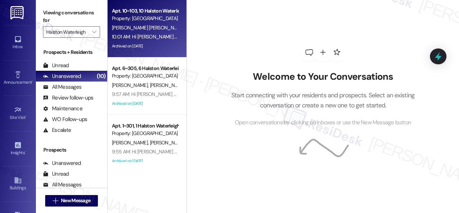
click at [149, 34] on div "10:01 AM: Hi [PERSON_NAME] and [PERSON_NAME], Wine Down [DATE] is happening [DA…" at bounding box center [284, 36] width 344 height 6
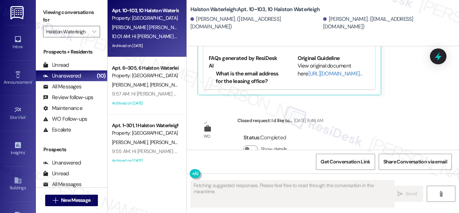
scroll to position [0, 0]
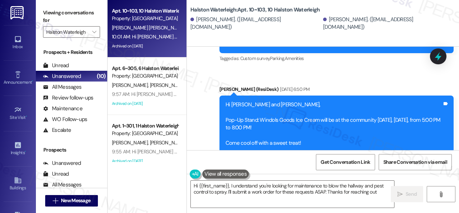
type textarea "Hi {{first_name}}, I understand you're looking for maintenance to blow the hall…"
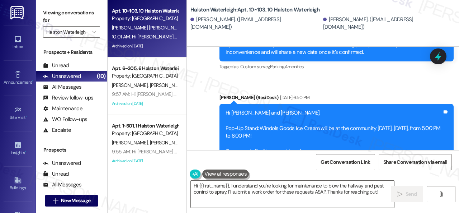
scroll to position [25136, 0]
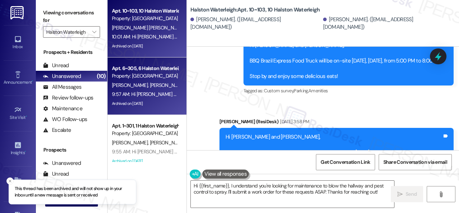
click at [179, 78] on div "Apt. 6~305, 6 Halston Waterleigh Property: [GEOGRAPHIC_DATA] [PERSON_NAME] [PER…" at bounding box center [147, 85] width 79 height 57
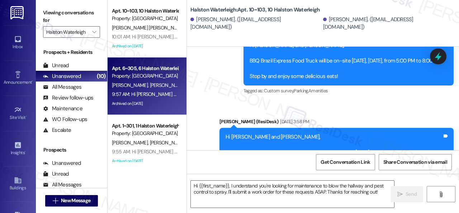
type textarea "Fetching suggested responses. Please feel free to read through the conversation…"
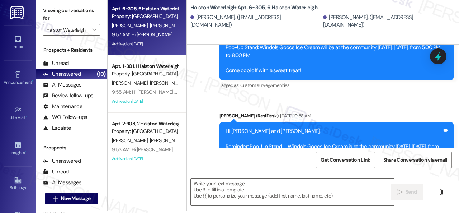
scroll to position [1445, 0]
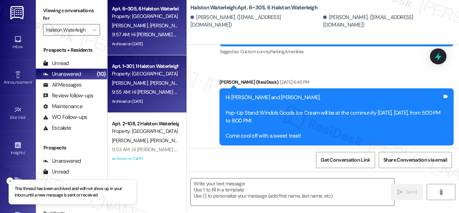
click at [150, 85] on span "[PERSON_NAME] [PERSON_NAME]" at bounding box center [186, 83] width 73 height 6
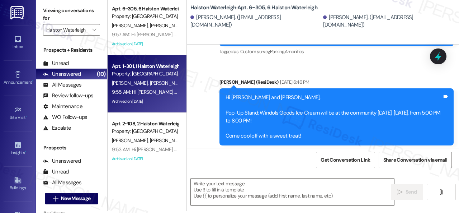
type textarea "Fetching suggested responses. Please feel free to read through the conversation…"
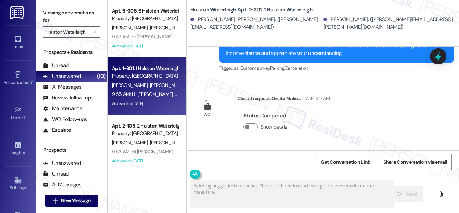
scroll to position [22383, 0]
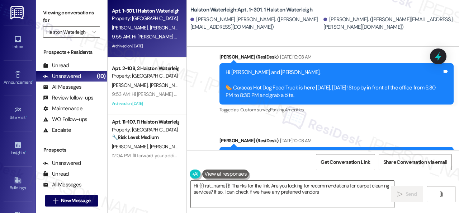
type textarea "Hi {{first_name}}! Thanks for the link. Are you looking for recommendations for…"
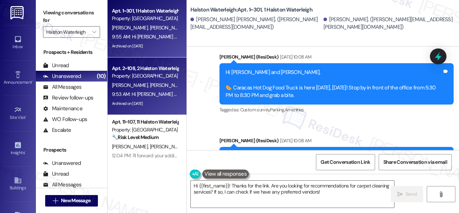
click at [152, 89] on div "[PERSON_NAME] [PERSON_NAME]" at bounding box center [145, 85] width 68 height 9
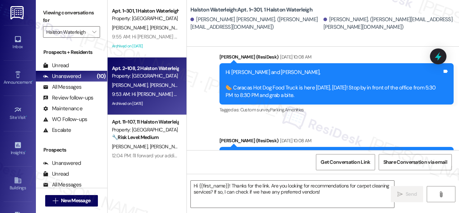
type textarea "Fetching suggested responses. Please feel free to read through the conversation…"
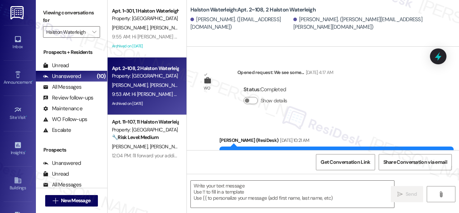
type textarea "Fetching suggested responses. Please feel free to read through the conversation…"
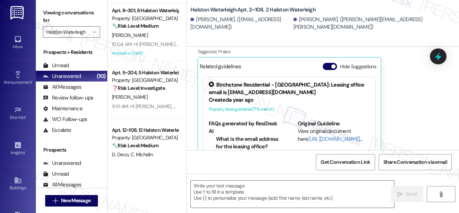
scroll to position [53, 0]
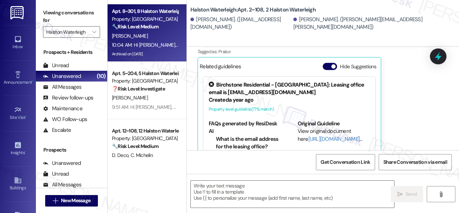
click at [160, 50] on div "Archived on [DATE]" at bounding box center [145, 53] width 68 height 9
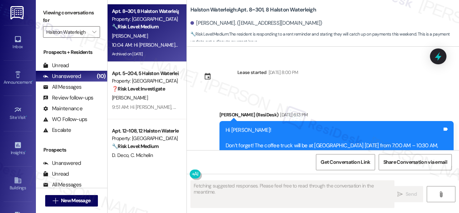
type textarea "Fetching suggested responses. Please feel free to read through the conversation…"
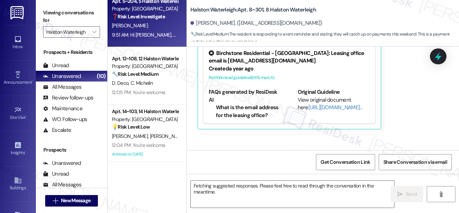
scroll to position [67, 0]
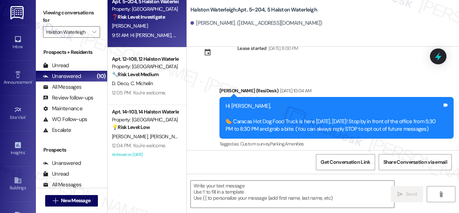
type textarea "Fetching suggested responses. Please feel free to read through the conversation…"
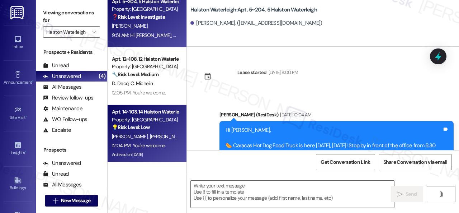
click at [144, 140] on div "[PERSON_NAME] [PERSON_NAME]" at bounding box center [145, 136] width 68 height 9
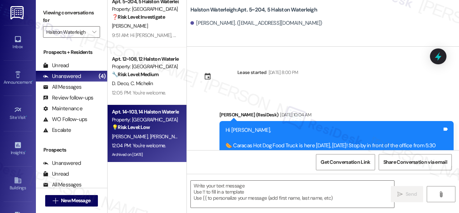
type textarea "Fetching suggested responses. Please feel free to read through the conversation…"
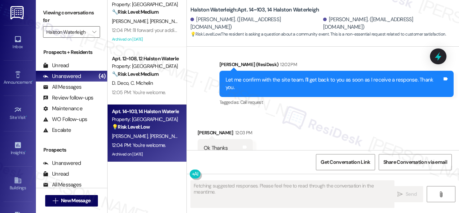
scroll to position [0, 0]
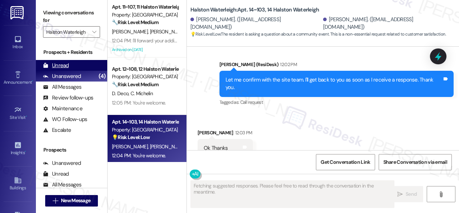
click at [63, 64] on div "Unread" at bounding box center [56, 66] width 26 height 8
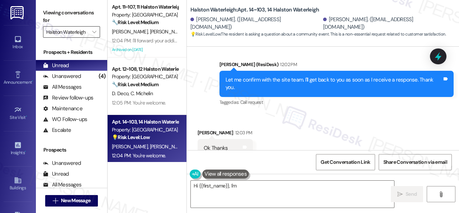
type textarea "Hi {{first_name}}, I'm still"
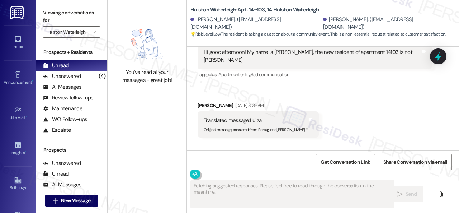
type textarea "Fetching suggested responses. Please feel free to read through the conversation…"
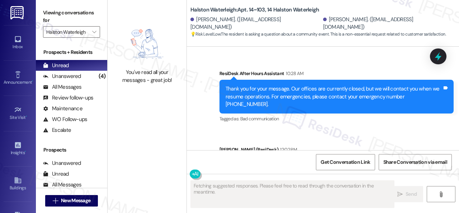
scroll to position [1502, 0]
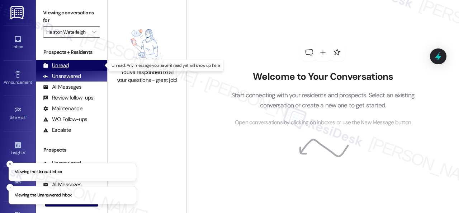
click at [65, 65] on div "Unread" at bounding box center [56, 66] width 26 height 8
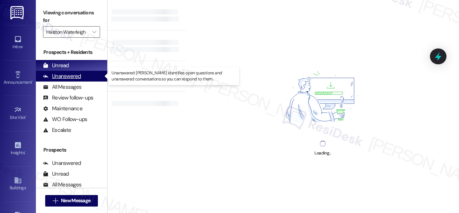
click at [69, 74] on div "Unanswered" at bounding box center [62, 76] width 38 height 8
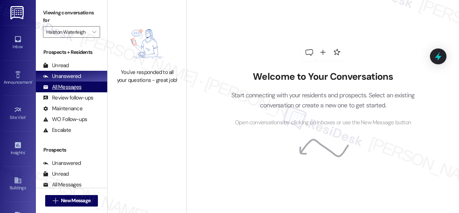
click at [70, 87] on div "All Messages" at bounding box center [62, 87] width 38 height 8
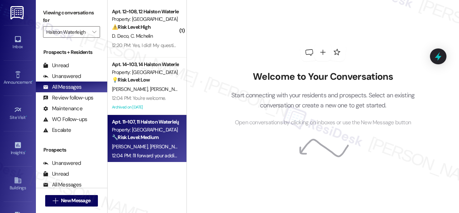
click at [164, 140] on div "🔧 Risk Level: Medium The resident is experiencing intermittent issues with thei…" at bounding box center [145, 137] width 66 height 8
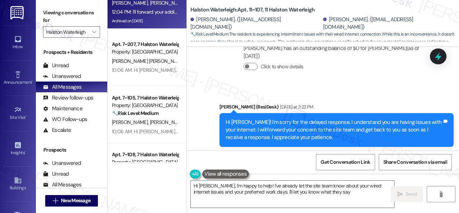
scroll to position [17730, 0]
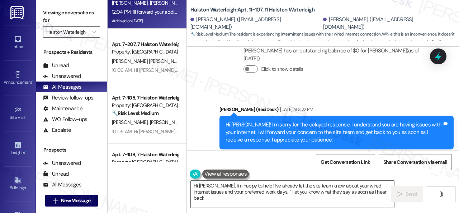
type textarea "Hi Erik, I'm happy to help! I've already let the site team know about your wire…"
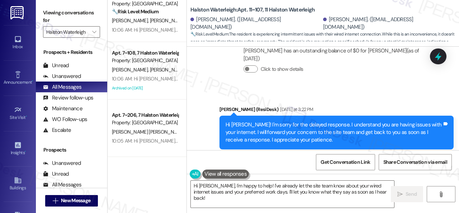
scroll to position [287, 0]
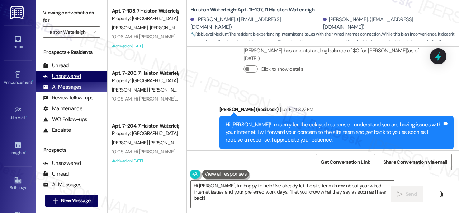
click at [59, 74] on div "Unanswered" at bounding box center [62, 76] width 38 height 8
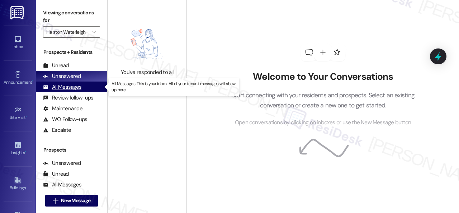
click at [59, 86] on div "All Messages" at bounding box center [62, 87] width 38 height 8
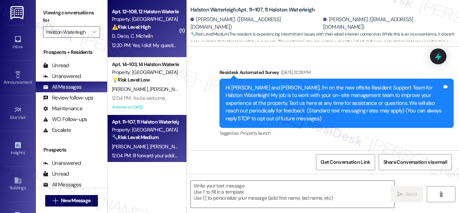
click at [164, 33] on div "D. Deco C. Michelin" at bounding box center [145, 36] width 68 height 9
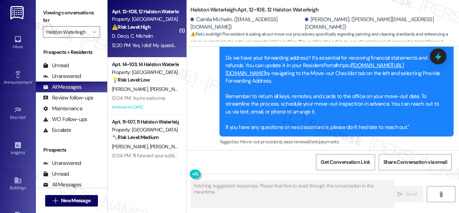
scroll to position [18527, 0]
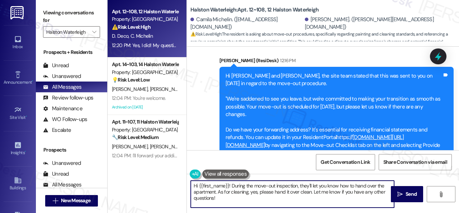
drag, startPoint x: 224, startPoint y: 198, endPoint x: 148, endPoint y: 178, distance: 79.1
click at [162, 172] on div "Apt. 12~108, 12 Halston Waterleigh Property: Halston Waterleigh ⚠️ Risk Level: …" at bounding box center [283, 106] width 351 height 213
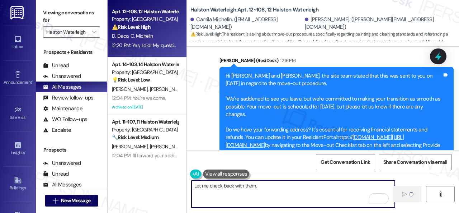
type textarea "Let me check back with them."
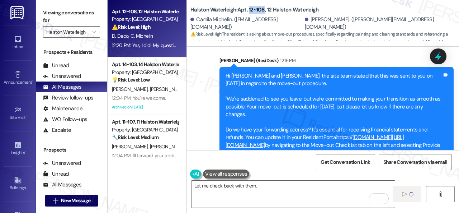
drag, startPoint x: 248, startPoint y: 10, endPoint x: 263, endPoint y: 9, distance: 15.8
click at [263, 9] on b "Halston Waterleigh: Apt. 12~108, 12 Halston Waterleigh" at bounding box center [254, 10] width 128 height 8
copy b "12~108"
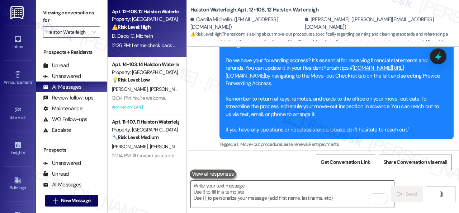
scroll to position [18563, 0]
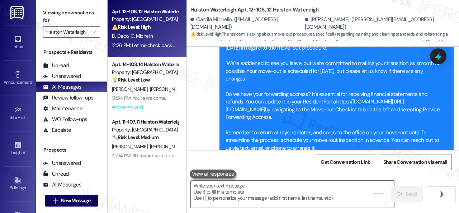
drag, startPoint x: 202, startPoint y: 76, endPoint x: 353, endPoint y: 94, distance: 151.6
copy div "Yes, I did! My question is: Will they tell me during the inspection how I shoul…"
click at [155, 38] on div "D. Deco C. Michelin" at bounding box center [145, 36] width 68 height 9
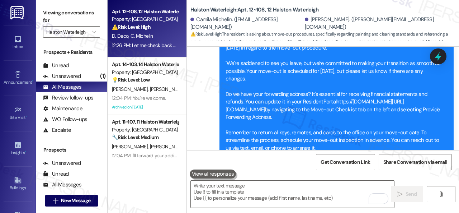
scroll to position [0, 0]
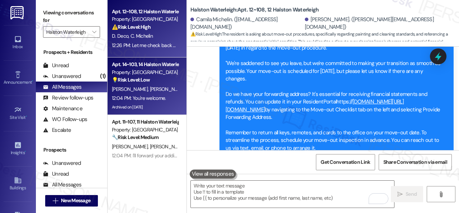
click at [164, 81] on div "💡 Risk Level: Low The resident is asking a question about a community event. Th…" at bounding box center [145, 80] width 66 height 8
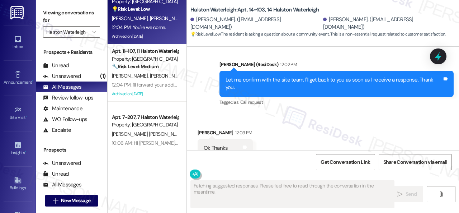
scroll to position [72, 0]
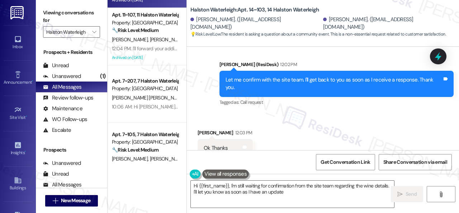
type textarea "Hi {{first_name}}, I'm still waiting for confirmation from the site team regard…"
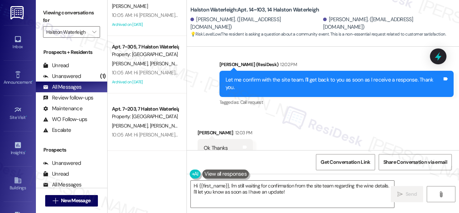
scroll to position [932, 0]
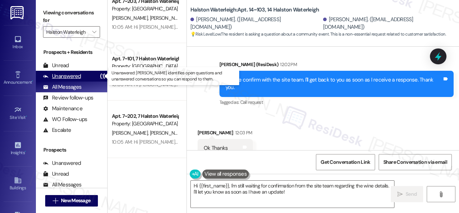
click at [65, 75] on div "Unanswered" at bounding box center [62, 76] width 38 height 8
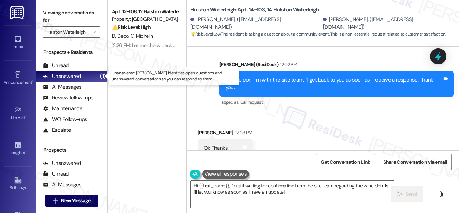
scroll to position [0, 0]
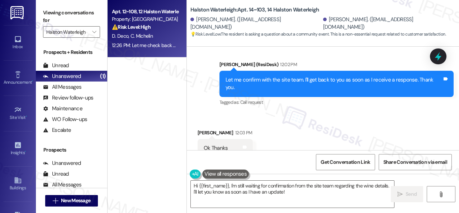
click at [163, 41] on div "12:26 PM: Let me check back with them. 12:26 PM: Let me check back with them." at bounding box center [145, 45] width 68 height 9
type textarea "Fetching suggested responses. Please feel free to read through the conversation…"
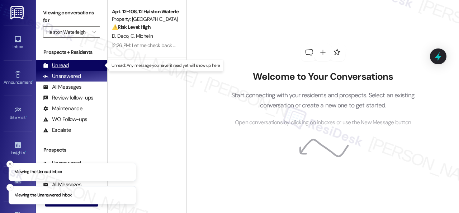
click at [65, 63] on div "Unread" at bounding box center [56, 66] width 26 height 8
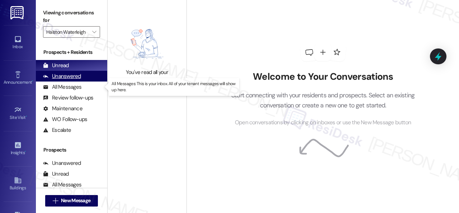
click at [62, 81] on div "All Messages (undefined)" at bounding box center [71, 86] width 71 height 11
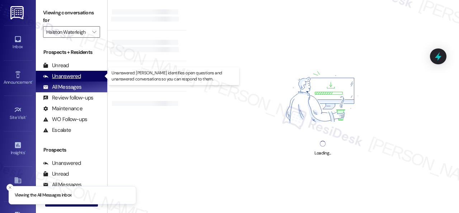
click at [62, 74] on div "Unanswered" at bounding box center [62, 76] width 38 height 8
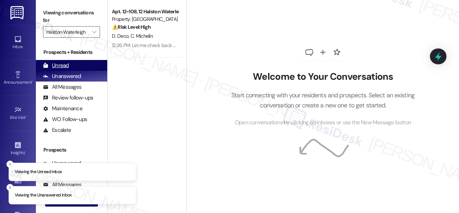
click at [57, 66] on div "Unread" at bounding box center [56, 66] width 26 height 8
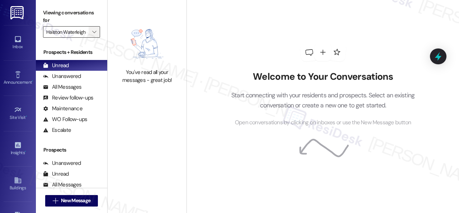
click at [95, 32] on icon "" at bounding box center [94, 32] width 4 height 6
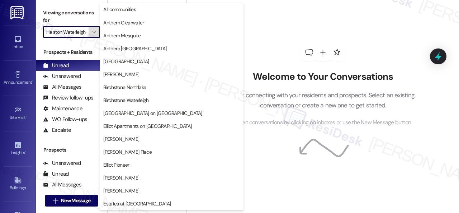
scroll to position [245, 0]
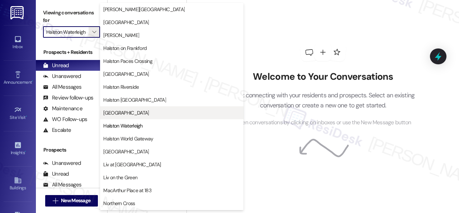
click at [114, 109] on span "[GEOGRAPHIC_DATA]" at bounding box center [126, 112] width 46 height 7
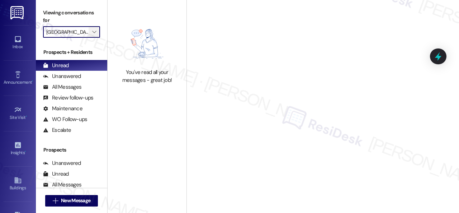
click at [96, 33] on icon "" at bounding box center [94, 32] width 4 height 6
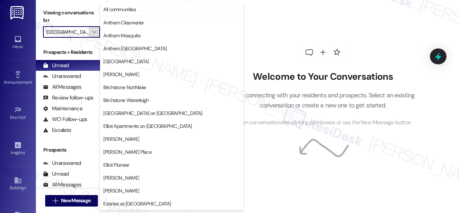
scroll to position [245, 0]
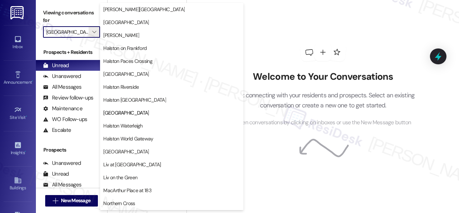
drag, startPoint x: 109, startPoint y: 97, endPoint x: 110, endPoint y: 90, distance: 7.5
click at [110, 97] on span "Halston [GEOGRAPHIC_DATA]" at bounding box center [134, 99] width 63 height 7
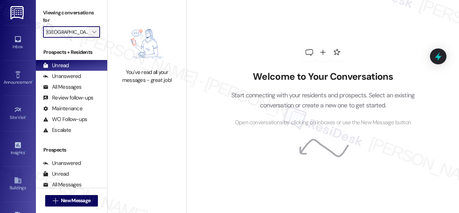
type input "Halston [GEOGRAPHIC_DATA]"
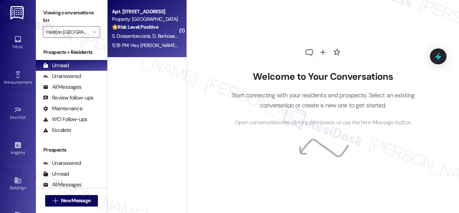
click at [125, 33] on span "S. Dossantoscosta" at bounding box center [132, 36] width 40 height 6
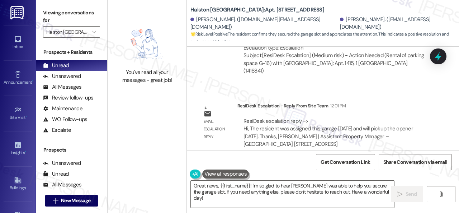
scroll to position [2110, 0]
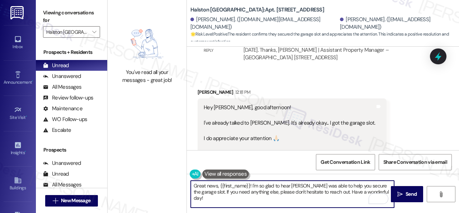
drag, startPoint x: 219, startPoint y: 186, endPoint x: 248, endPoint y: 186, distance: 29.0
click at [248, 186] on textarea "Great news, {{first_name}}! I'm so glad to hear [PERSON_NAME] was able to help …" at bounding box center [292, 193] width 203 height 27
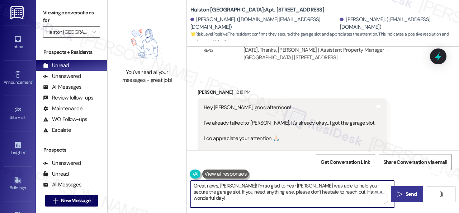
type textarea "Great news, [PERSON_NAME]! I'm so glad to hear [PERSON_NAME] was able to help y…"
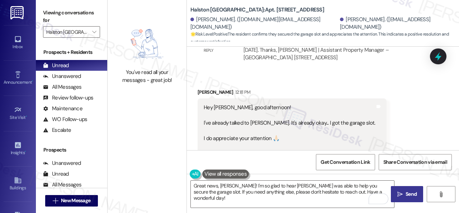
click at [407, 193] on span "Send" at bounding box center [410, 194] width 11 height 8
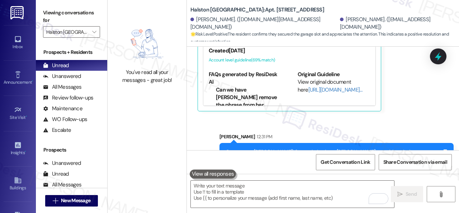
scroll to position [2, 0]
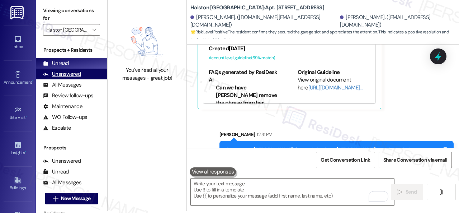
click at [74, 73] on div "Unanswered" at bounding box center [62, 74] width 38 height 8
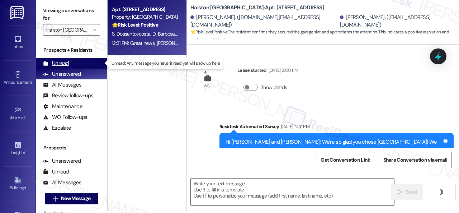
click at [60, 63] on div "Unread" at bounding box center [56, 63] width 26 height 8
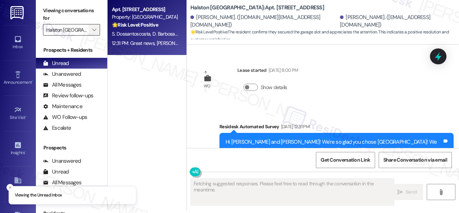
scroll to position [0, 0]
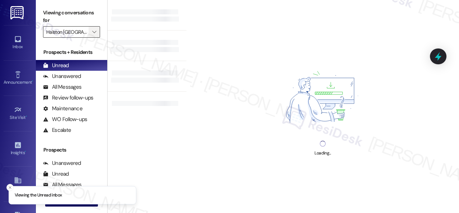
click at [93, 32] on icon "" at bounding box center [94, 32] width 4 height 6
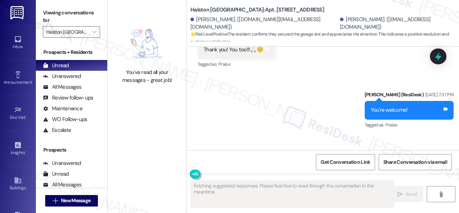
scroll to position [2218, 0]
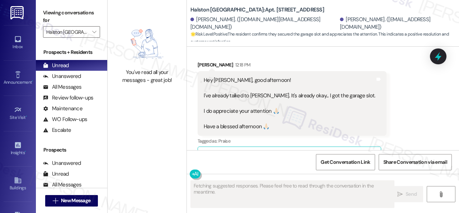
click at [118, 88] on div "You've read all your messages - great job!" at bounding box center [147, 53] width 79 height 106
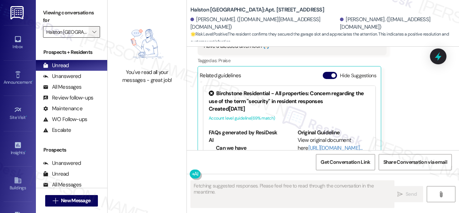
click at [97, 35] on span "" at bounding box center [94, 31] width 7 height 11
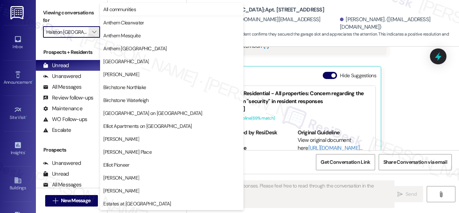
scroll to position [245, 0]
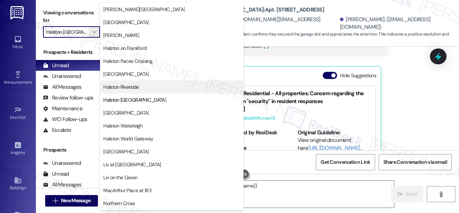
click at [113, 86] on span "Halston Riverside" at bounding box center [120, 86] width 35 height 7
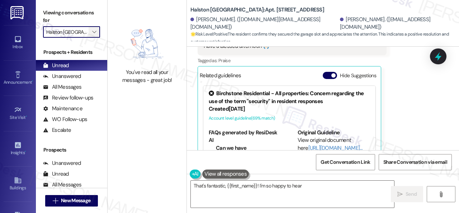
type textarea "That's fantastic, {{first_name}}! I'm so happy to hear"
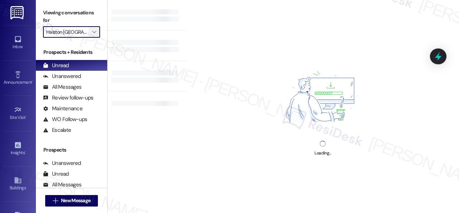
type input "Halston Riverside"
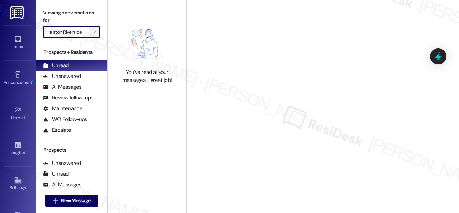
click at [97, 31] on span "" at bounding box center [94, 31] width 7 height 11
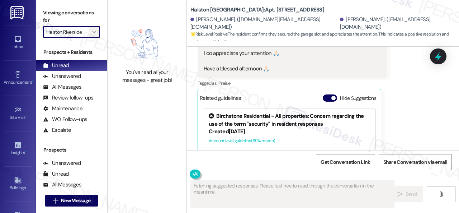
scroll to position [2218, 0]
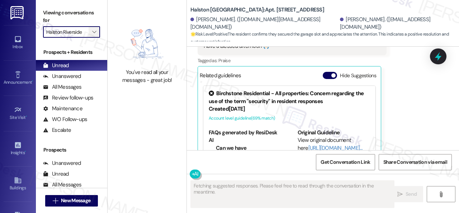
click at [97, 31] on span "" at bounding box center [94, 31] width 7 height 11
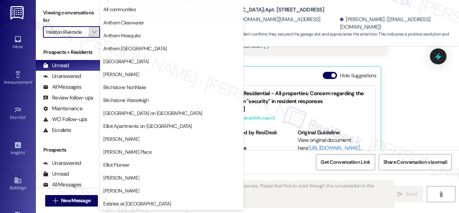
scroll to position [245, 0]
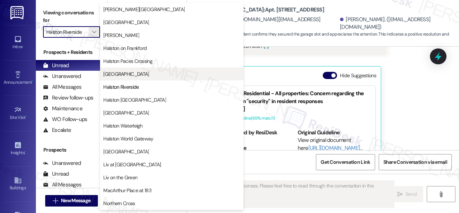
click at [127, 77] on button "Halston Park Central" at bounding box center [171, 73] width 143 height 13
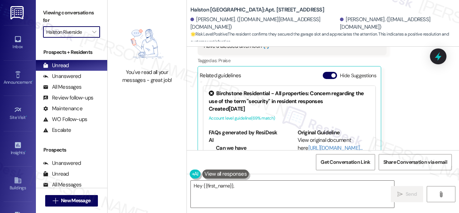
type textarea "Hey {{first_name}}, that's"
type input "Halston Park Central"
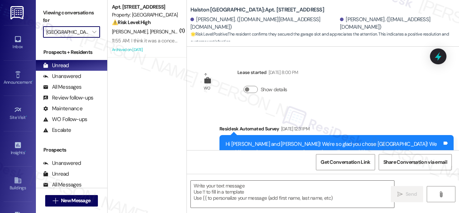
type textarea "Fetching suggested responses. Please feel free to read through the conversation…"
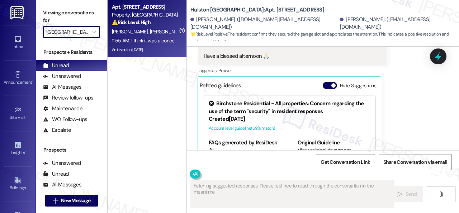
scroll to position [2218, 0]
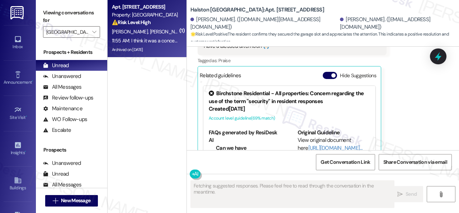
click at [165, 29] on div "A. Boehme D. Mead" at bounding box center [145, 31] width 68 height 9
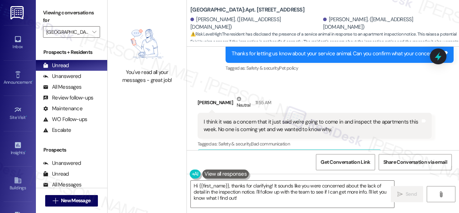
scroll to position [29885, 0]
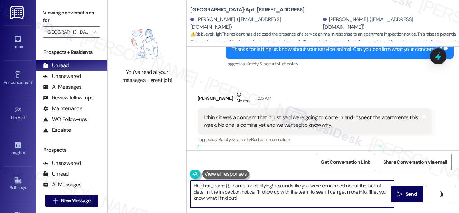
click at [163, 163] on div "You've read all your messages - great job! Halston Park Central: Apt. 114, 004 …" at bounding box center [283, 106] width 351 height 213
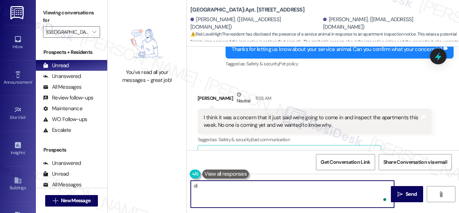
type textarea "d"
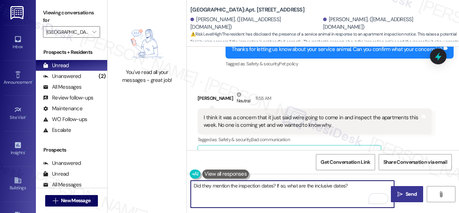
type textarea "Did they mention the inspection dates? If so, what are the inclusive dates?"
click at [404, 191] on span "Send" at bounding box center [411, 194] width 14 height 8
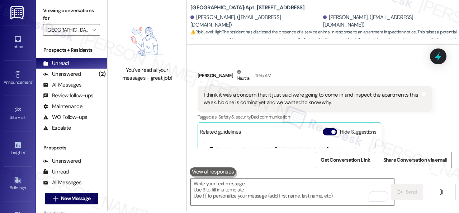
scroll to position [29900, 0]
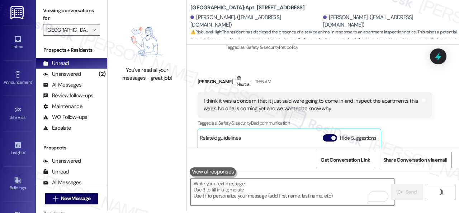
click at [97, 30] on span "" at bounding box center [94, 29] width 7 height 11
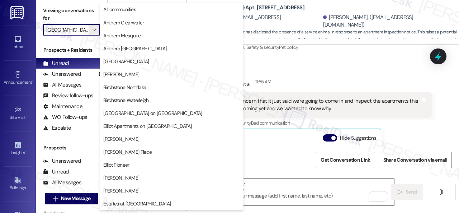
scroll to position [245, 0]
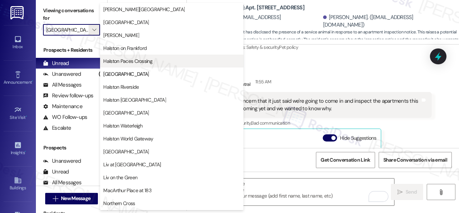
click at [136, 60] on span "Halston Paces Crossing" at bounding box center [127, 60] width 49 height 7
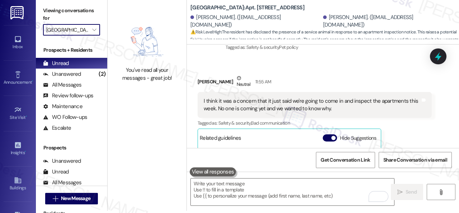
type input "Halston Paces Crossing"
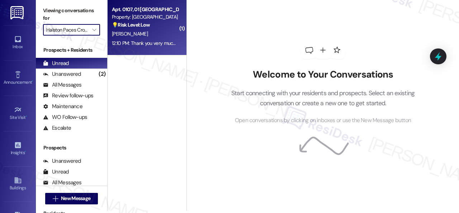
click at [141, 40] on div "12:10 PM: Thank you very much Sarah. 12:10 PM: Thank you very much Sarah." at bounding box center [162, 43] width 101 height 6
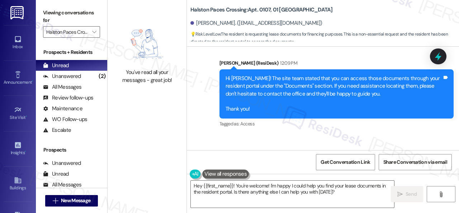
scroll to position [10795, 0]
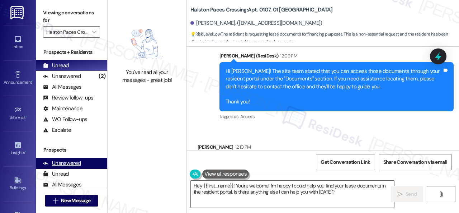
drag, startPoint x: 334, startPoint y: 193, endPoint x: 104, endPoint y: 161, distance: 231.9
click at [199, 185] on textarea "Hey {{first_name}}! You're welcome! I'm happy I could help you find your lease …" at bounding box center [292, 193] width 203 height 27
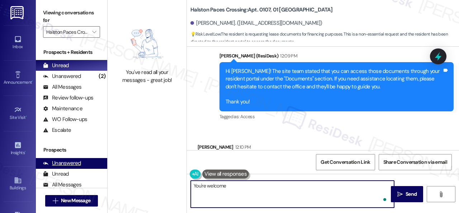
type textarea "You're welcome."
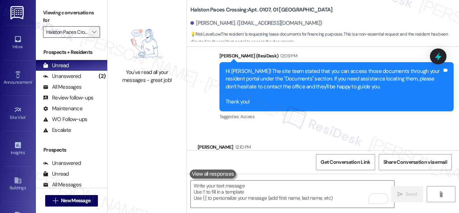
click at [94, 34] on icon "" at bounding box center [94, 32] width 4 height 6
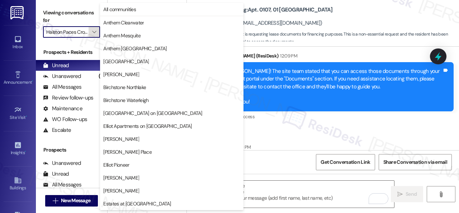
scroll to position [245, 0]
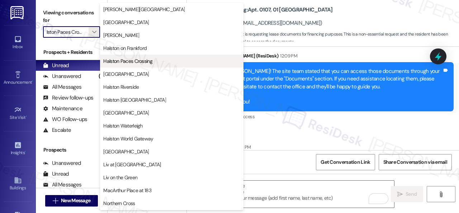
click at [117, 57] on span "Halston Paces Crossing" at bounding box center [127, 60] width 49 height 7
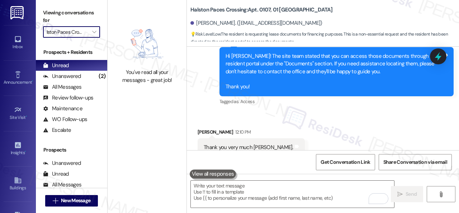
scroll to position [10845, 0]
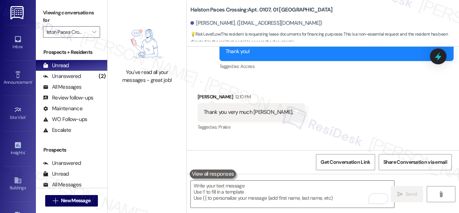
click at [319, 137] on div "Sent via SMS Sarah 12:34 PM You're welcome. Tags and notes" at bounding box center [323, 162] width 272 height 50
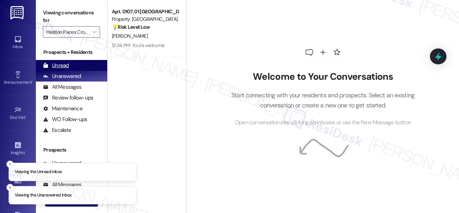
click at [65, 66] on div "Unread" at bounding box center [56, 66] width 26 height 8
click at [60, 68] on div "Unread" at bounding box center [56, 66] width 26 height 8
